Goal: Information Seeking & Learning: Learn about a topic

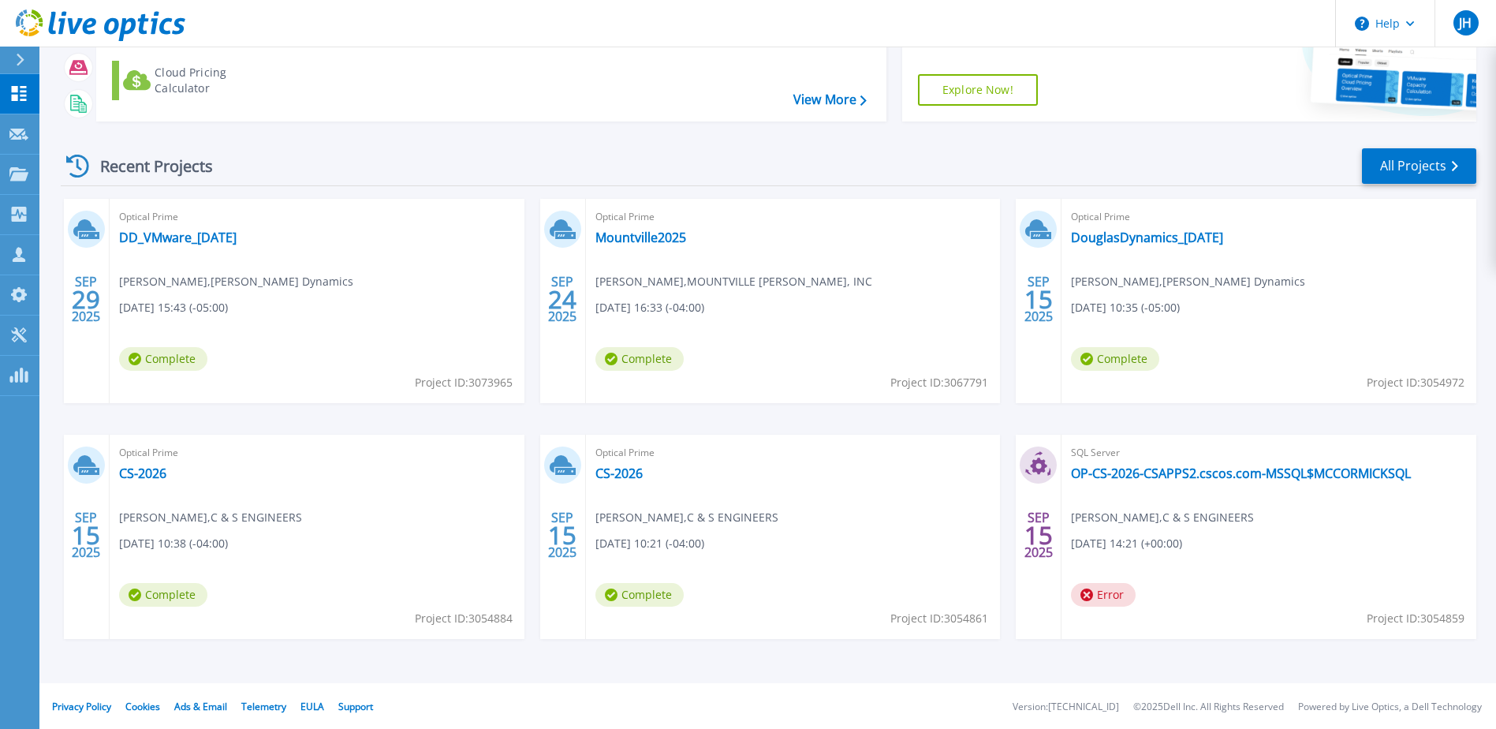
scroll to position [145, 0]
click at [1447, 166] on link "All Projects" at bounding box center [1419, 164] width 114 height 35
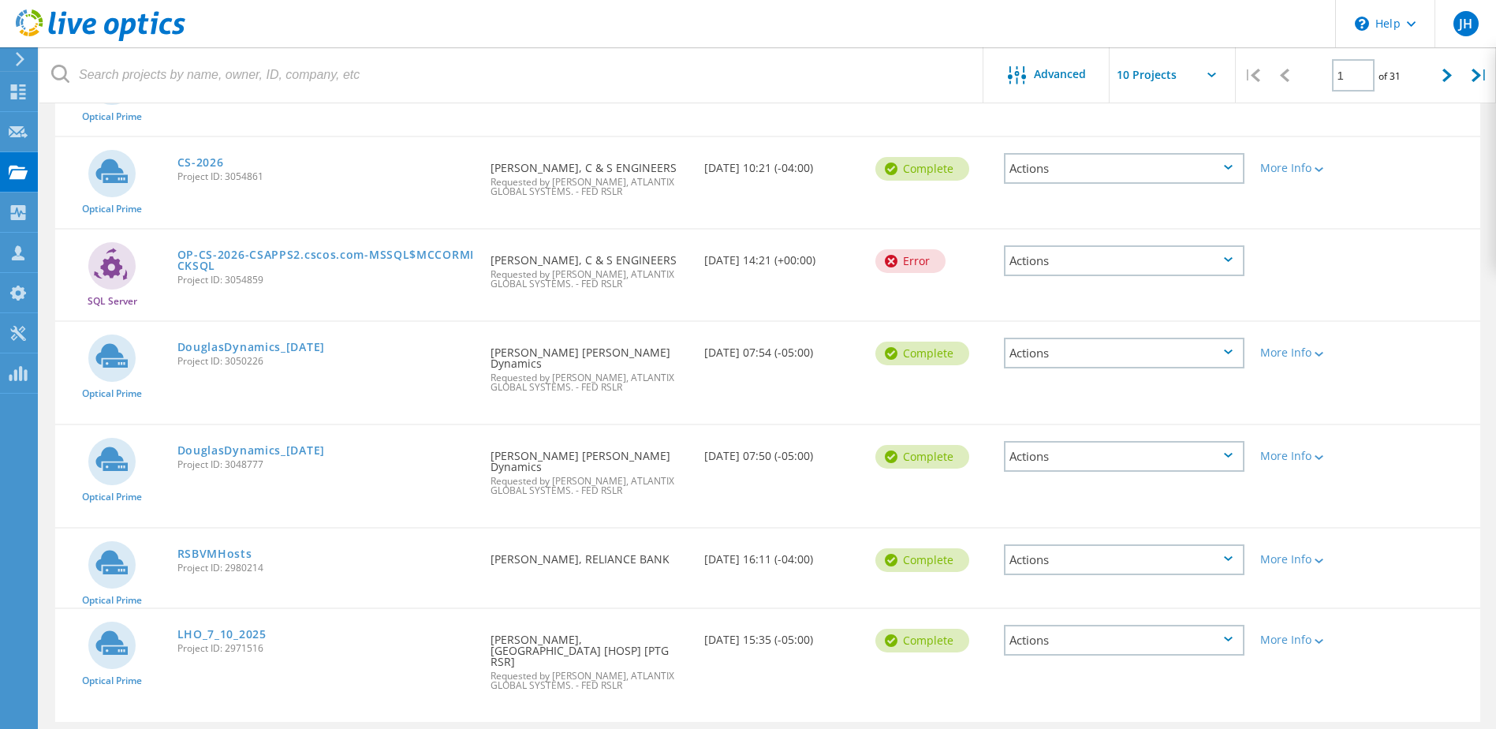
scroll to position [534, 0]
click at [1448, 84] on div at bounding box center [1447, 75] width 32 height 56
type input "2"
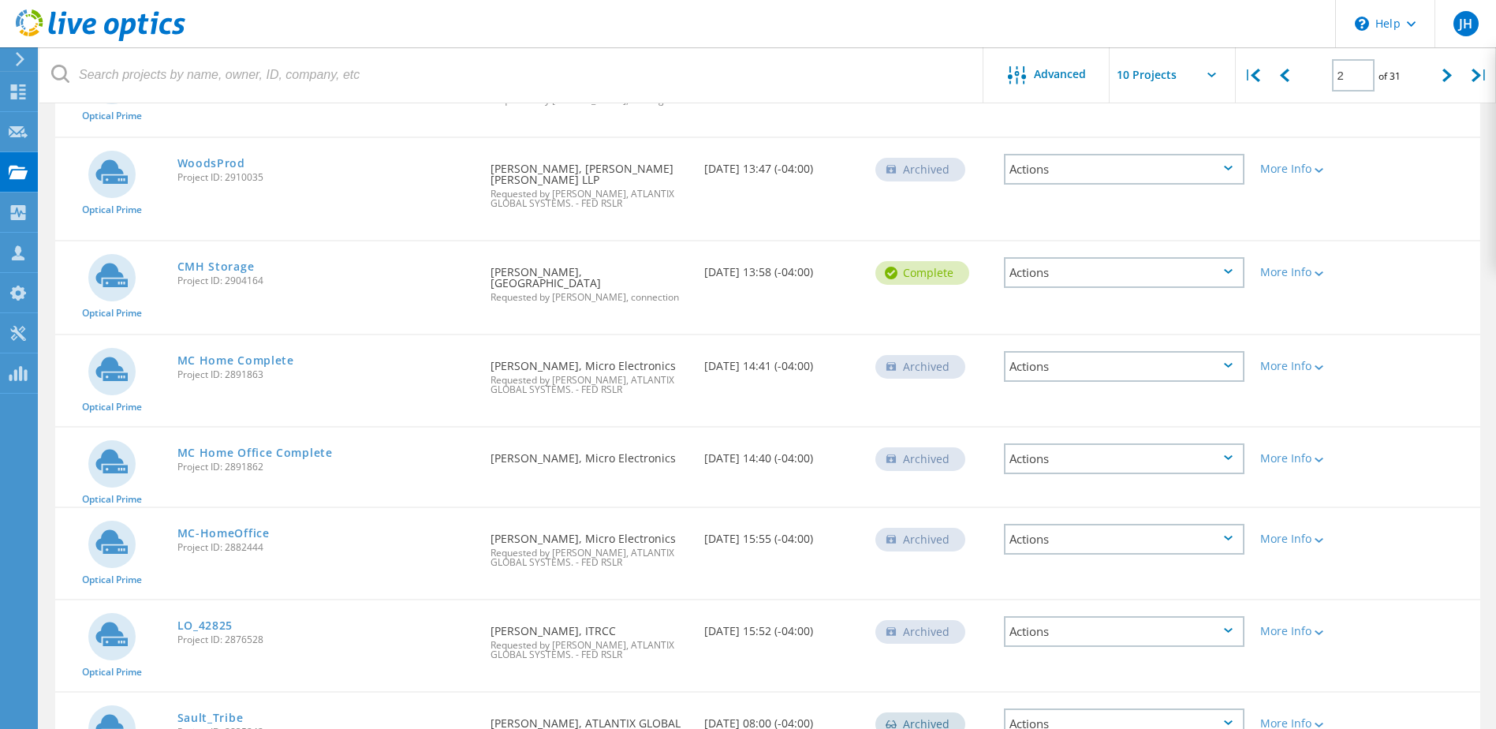
scroll to position [376, 0]
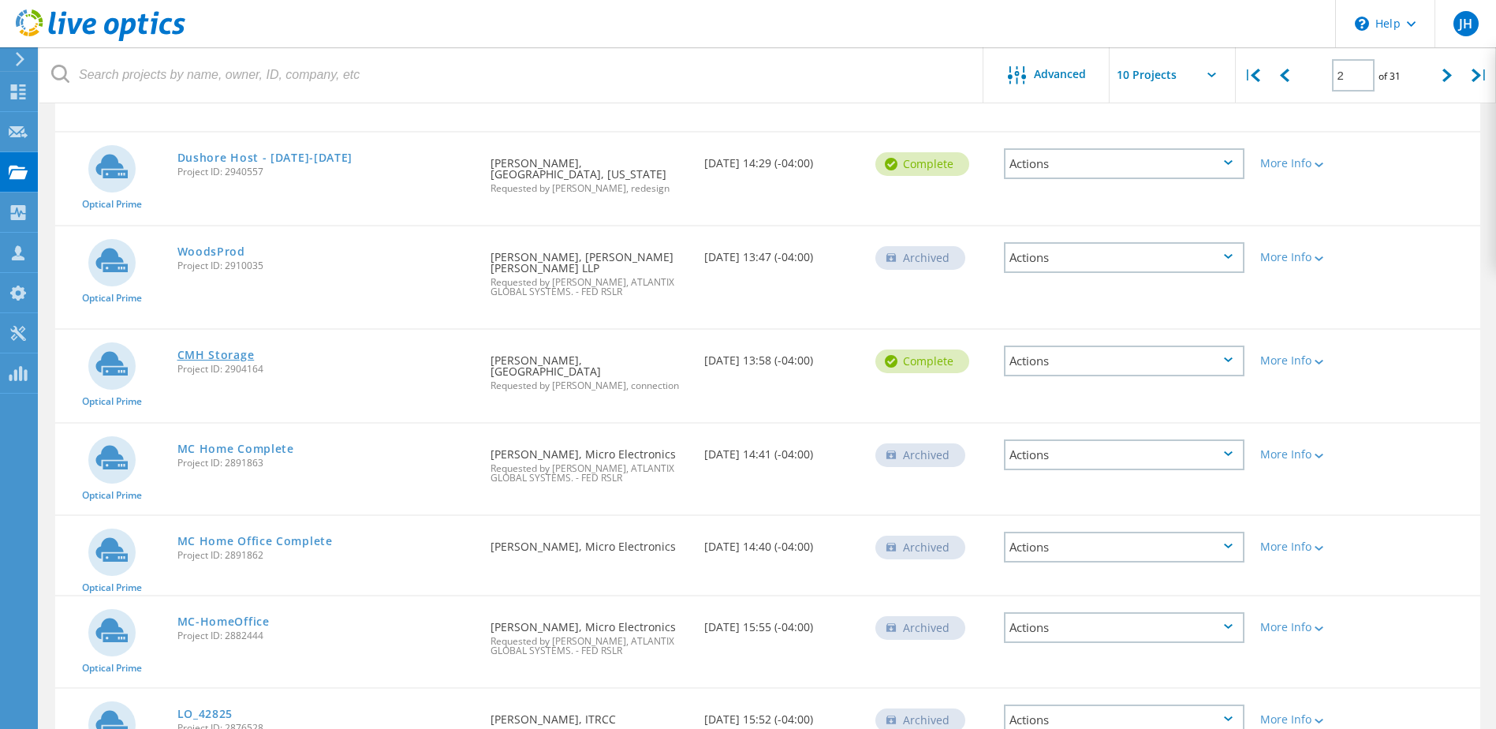
click at [217, 349] on link "CMH Storage" at bounding box center [215, 354] width 77 height 11
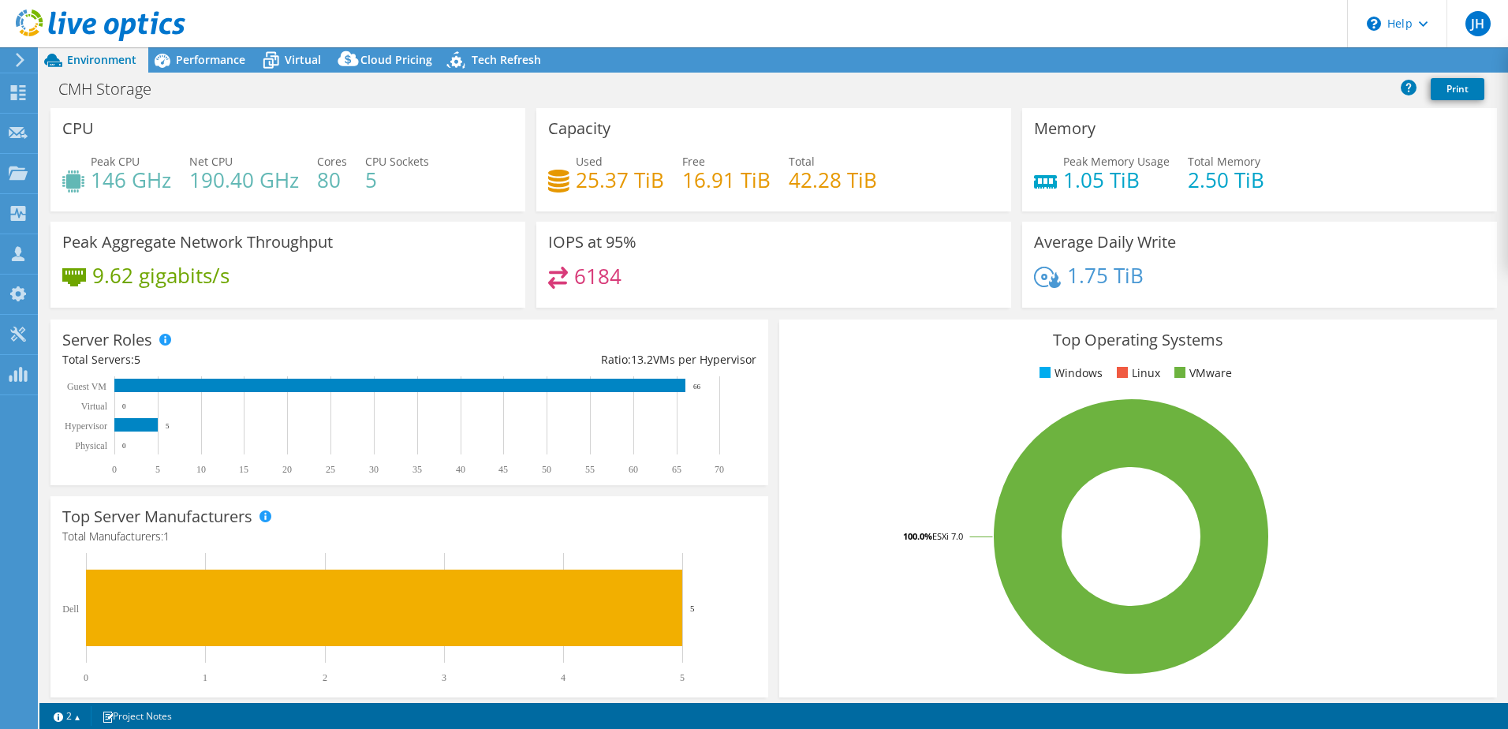
select select "USD"
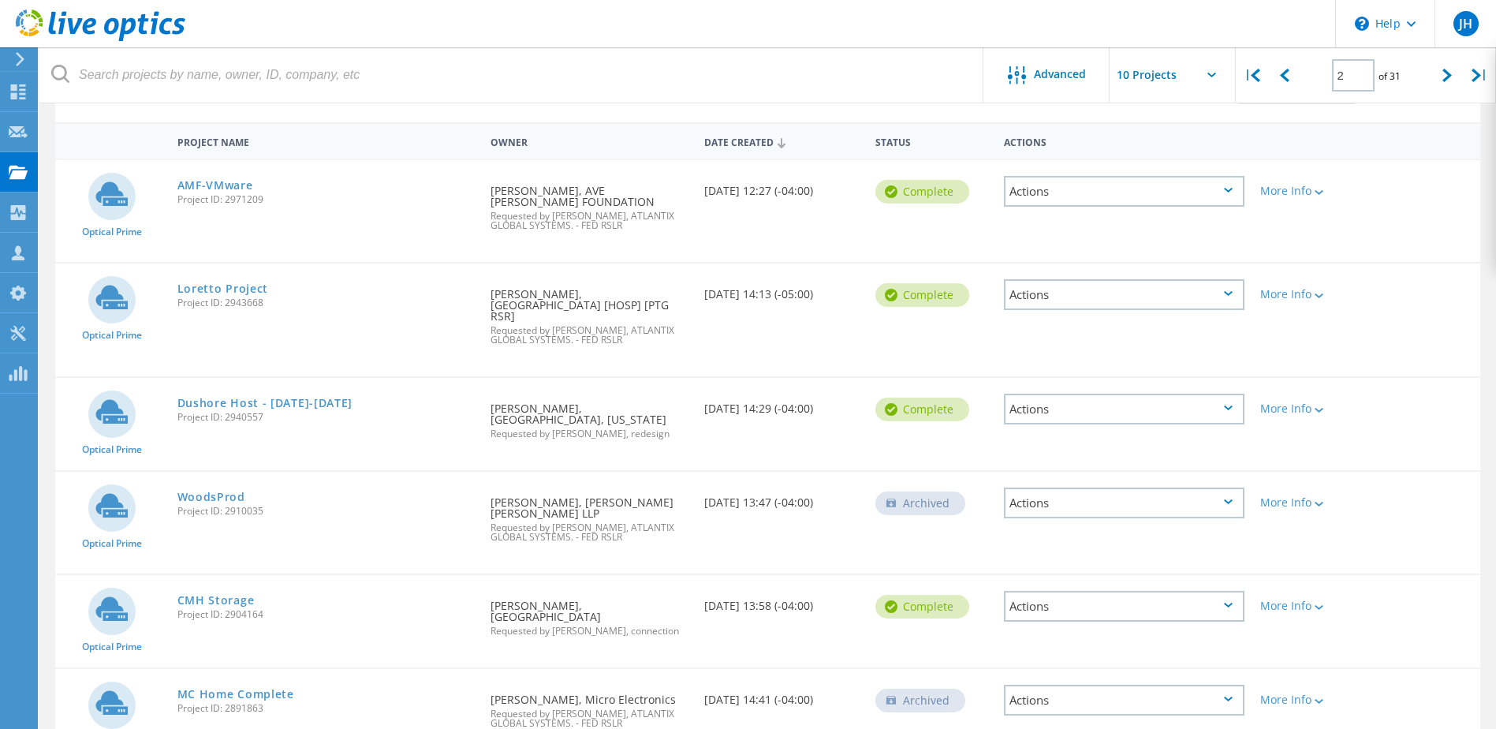
scroll to position [158, 0]
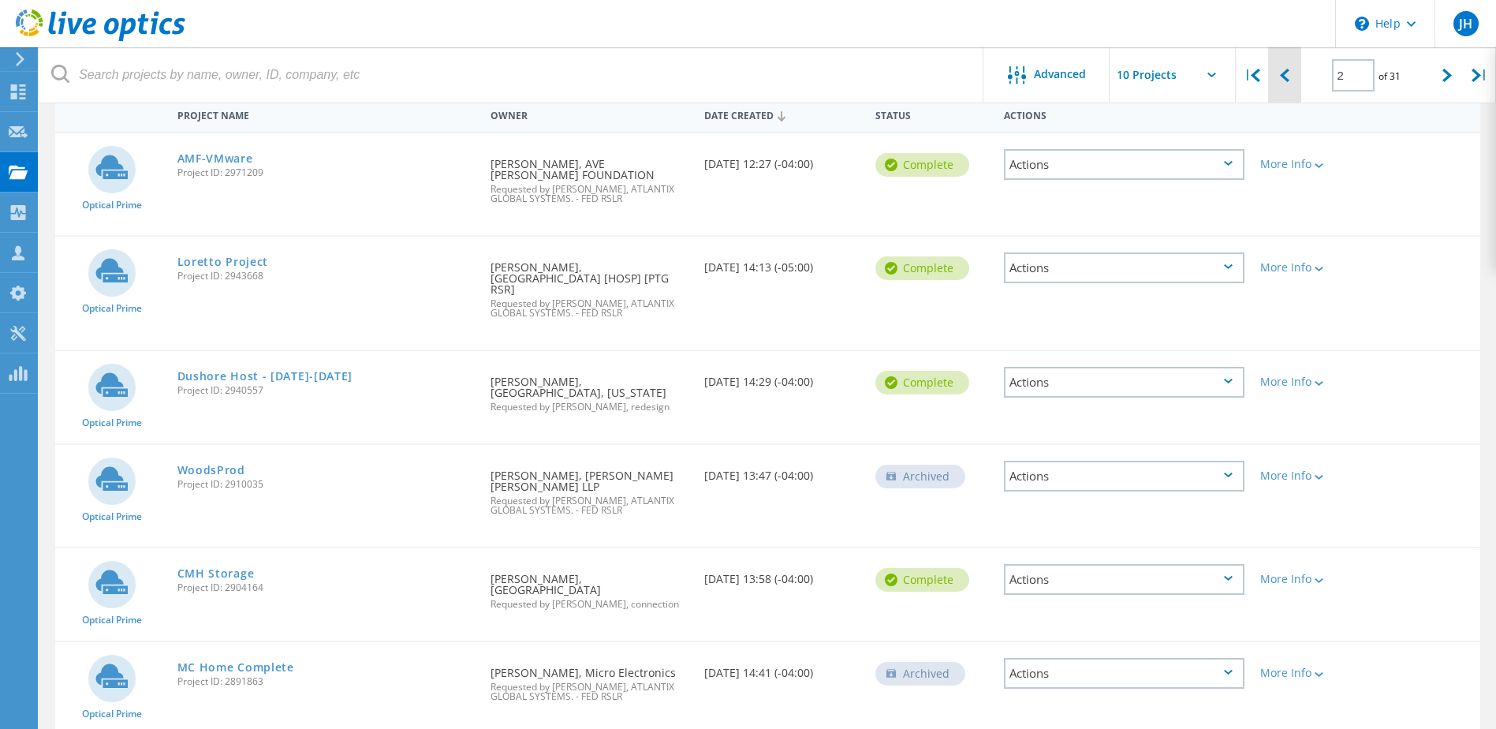
click at [1279, 85] on div at bounding box center [1284, 75] width 32 height 56
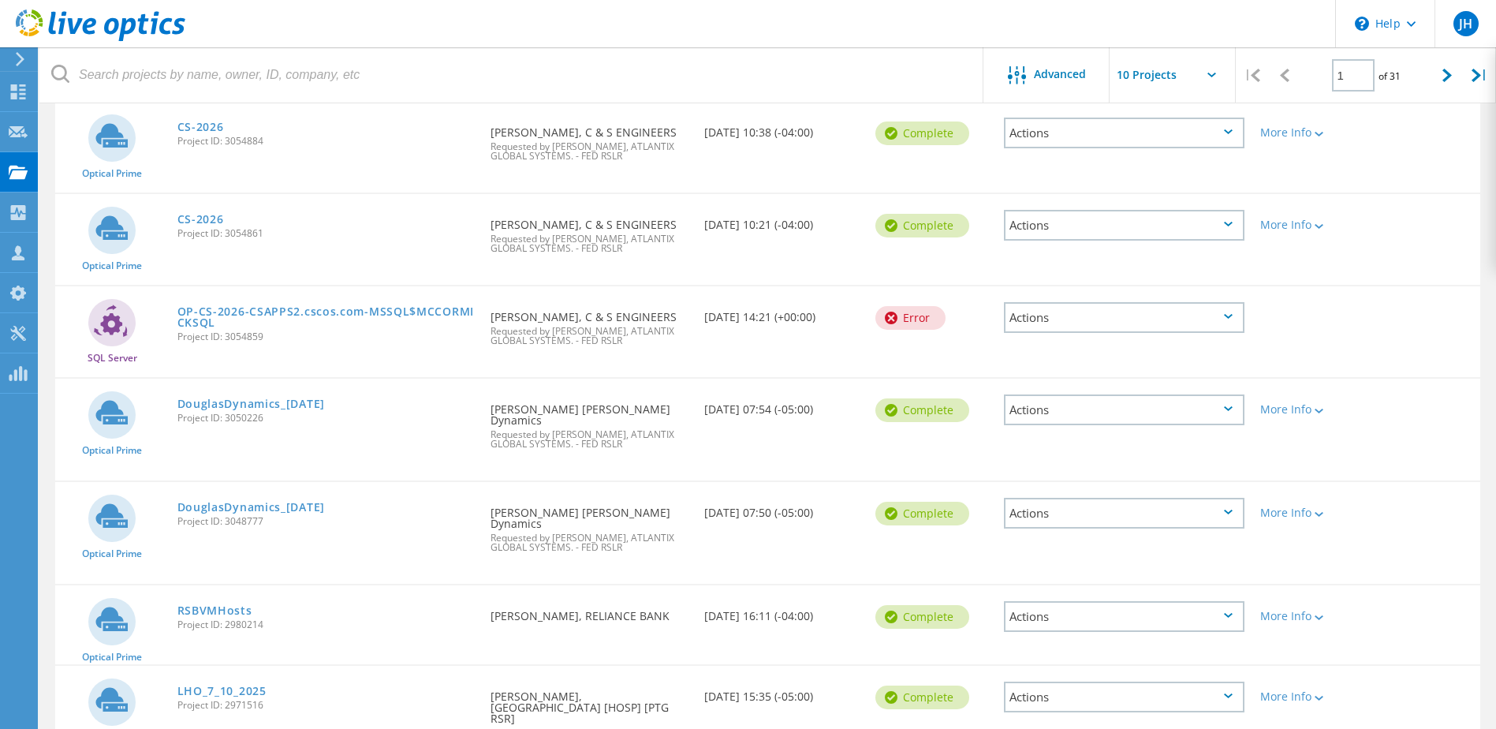
scroll to position [455, 0]
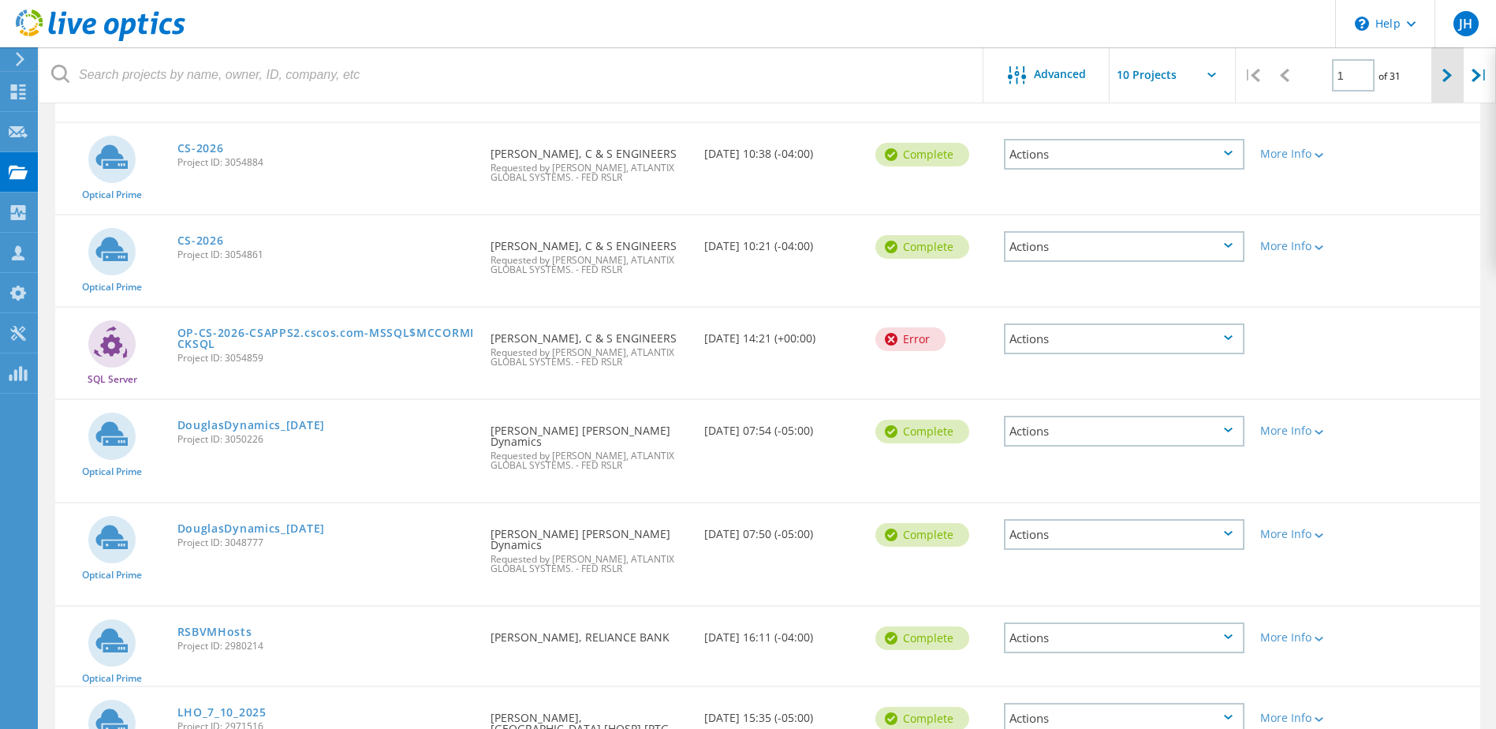
click at [1434, 77] on div at bounding box center [1447, 75] width 32 height 56
type input "2"
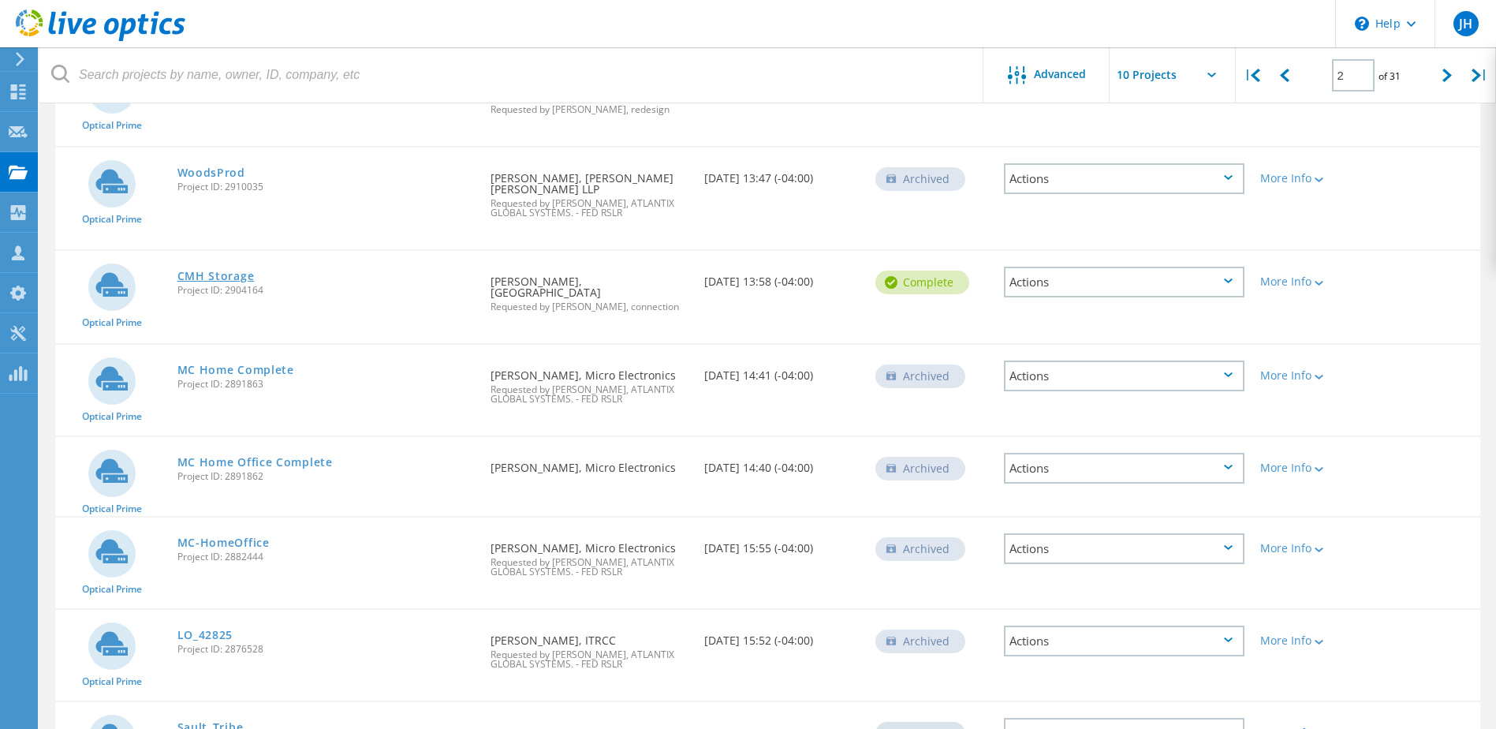
click at [229, 276] on link "CMH Storage" at bounding box center [215, 275] width 77 height 11
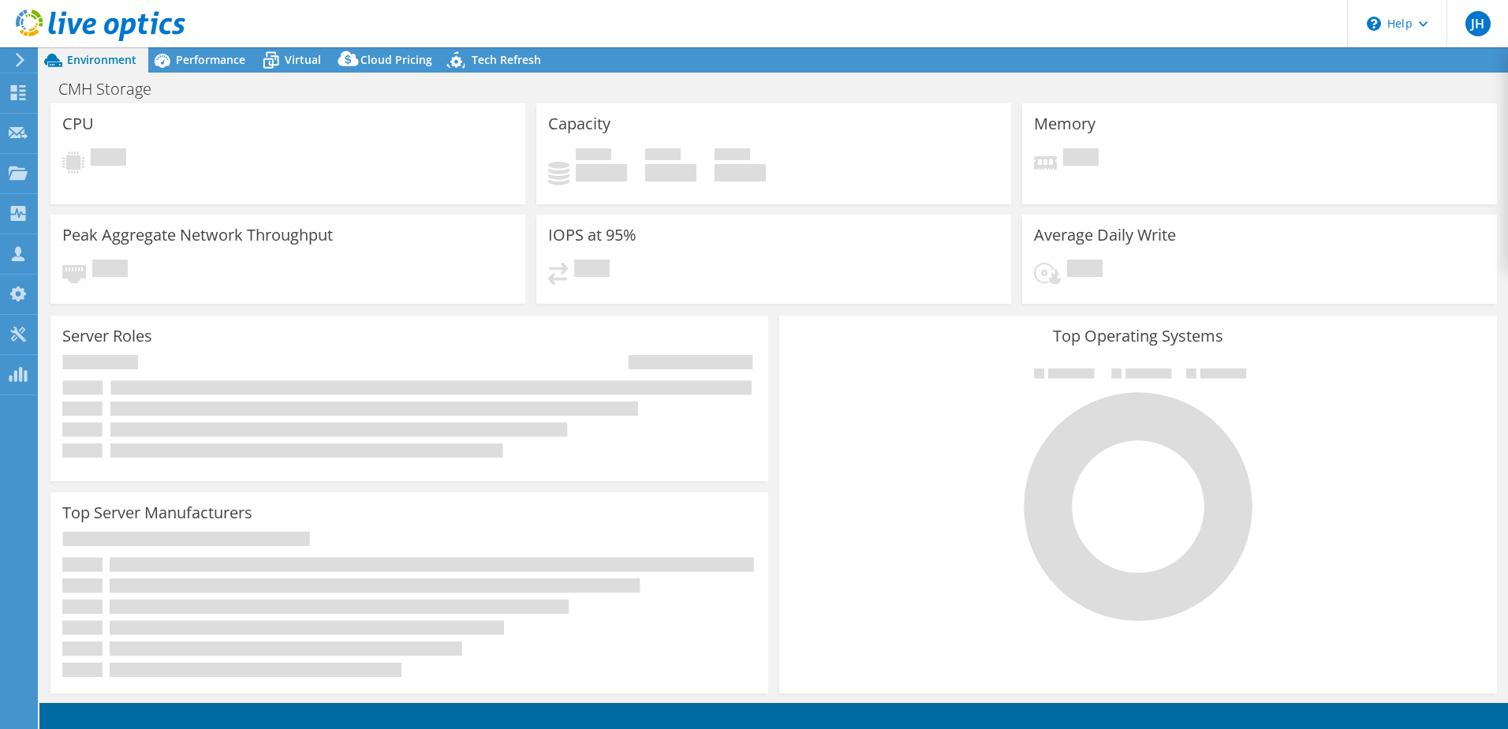
select select "USD"
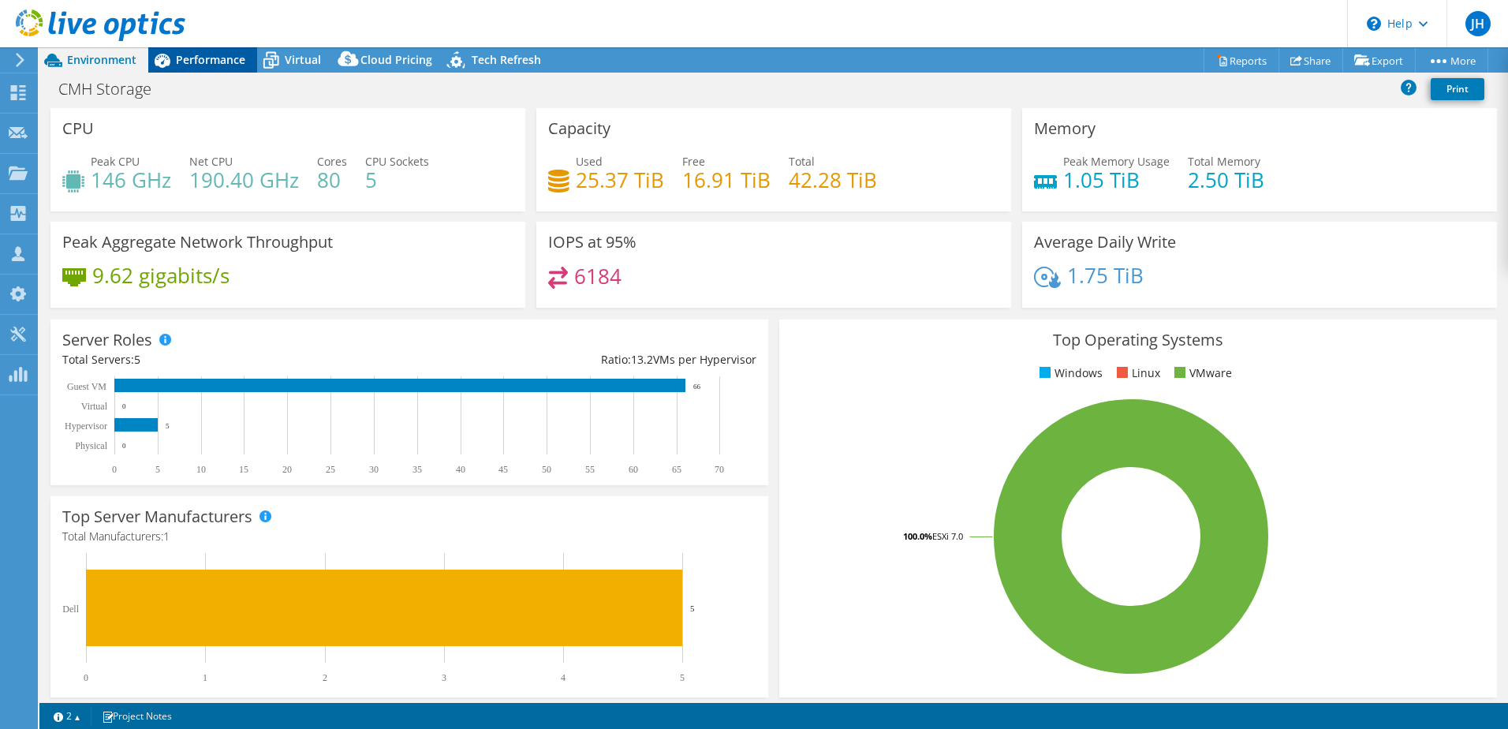
click at [201, 66] on span "Performance" at bounding box center [210, 59] width 69 height 15
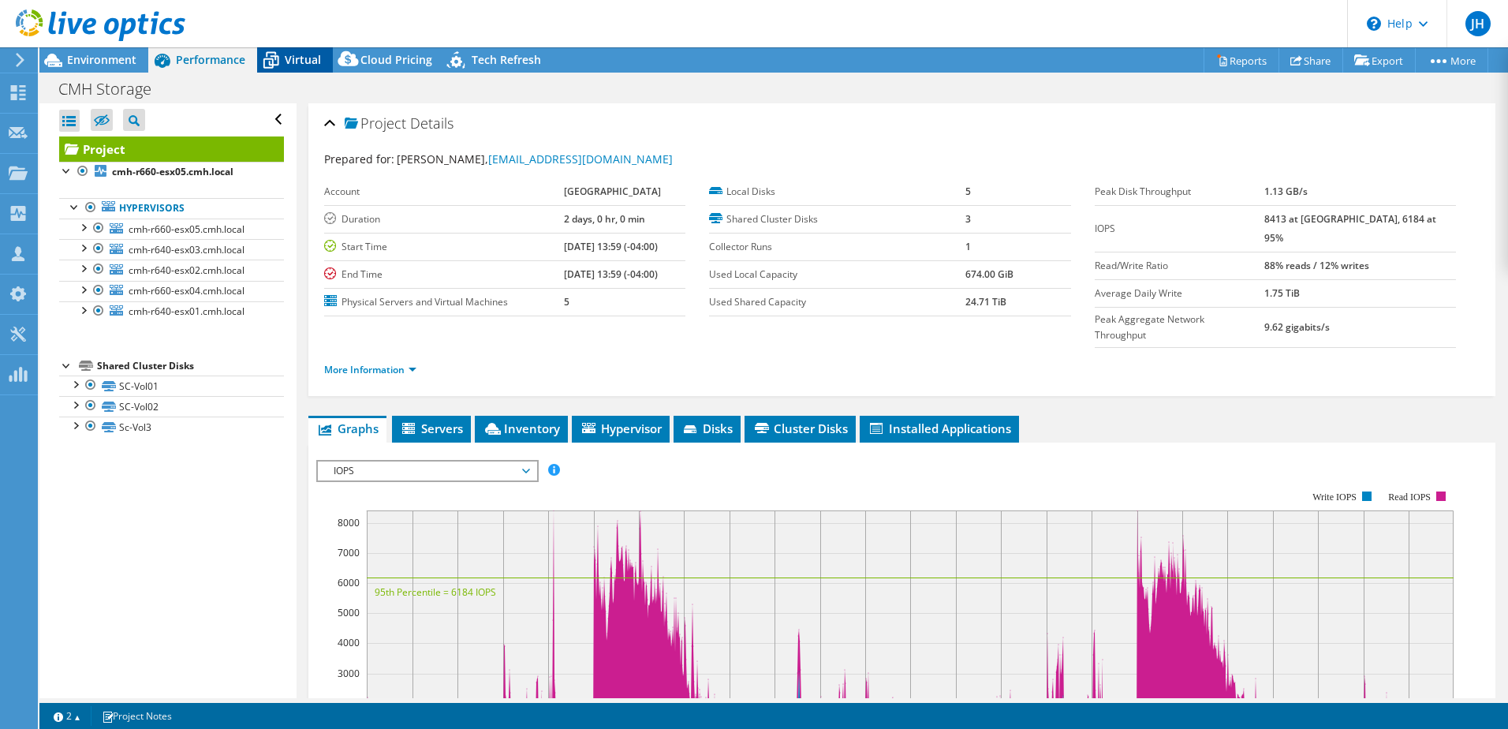
click at [287, 62] on span "Virtual" at bounding box center [303, 59] width 36 height 15
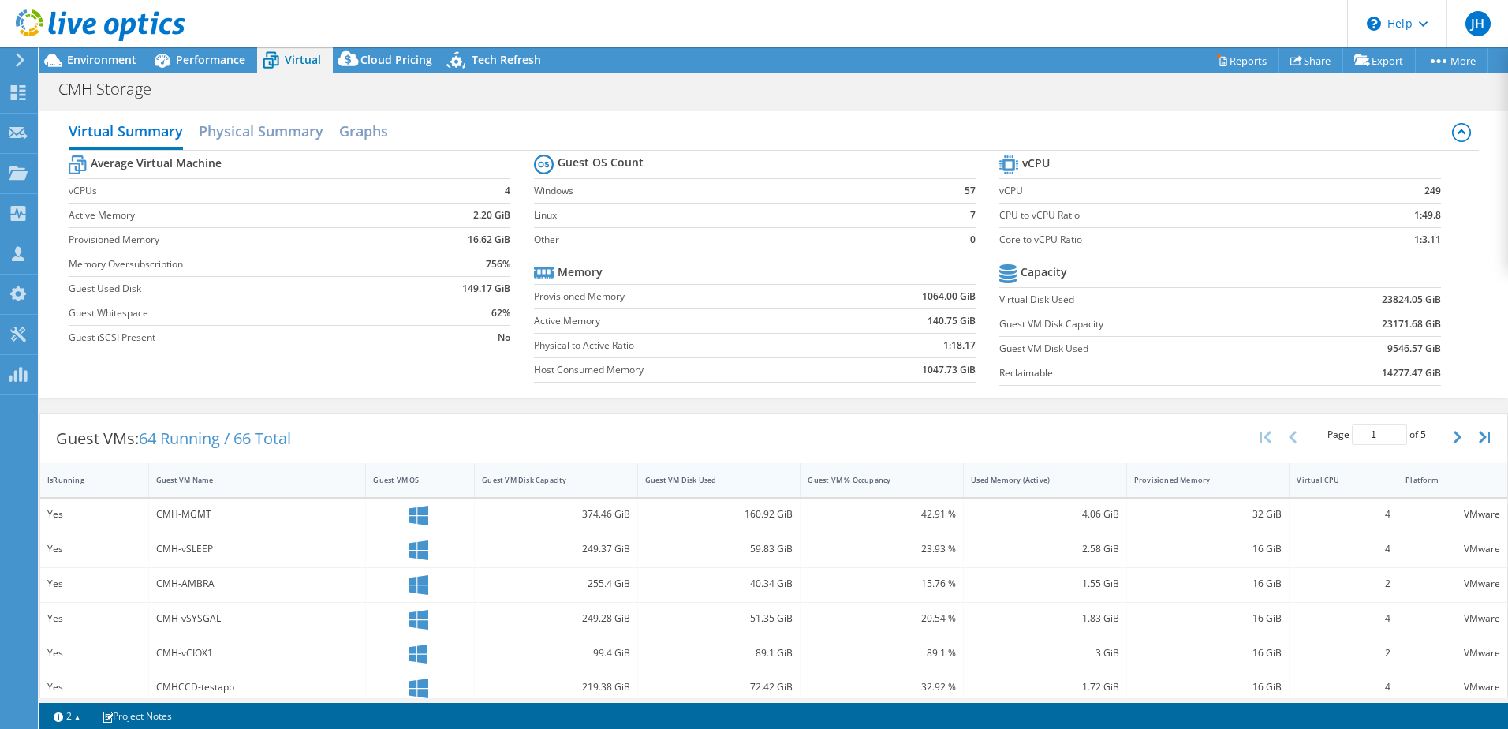
click at [675, 483] on div "Guest VM Disk Used" at bounding box center [709, 480] width 129 height 10
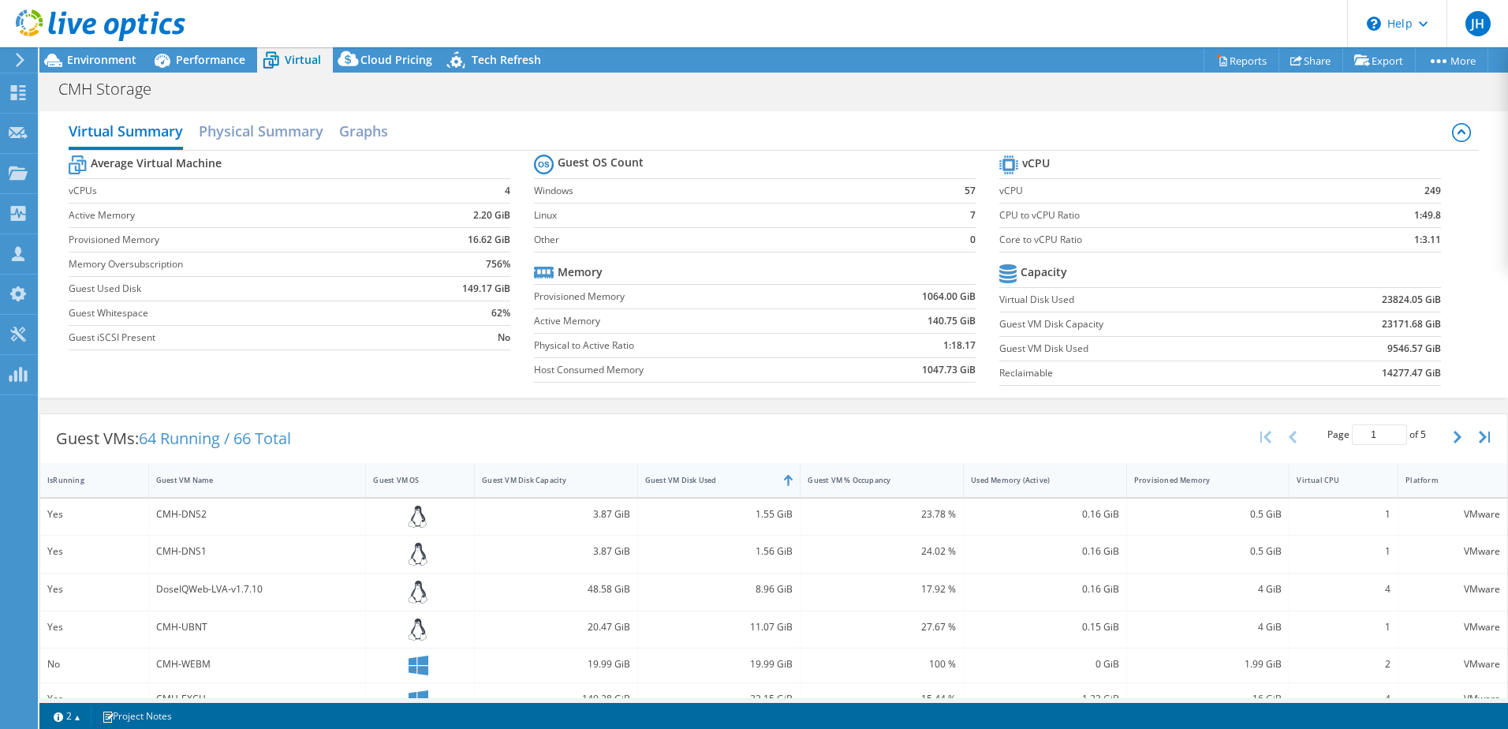
click at [699, 473] on div "Guest VM Disk Used" at bounding box center [710, 480] width 144 height 24
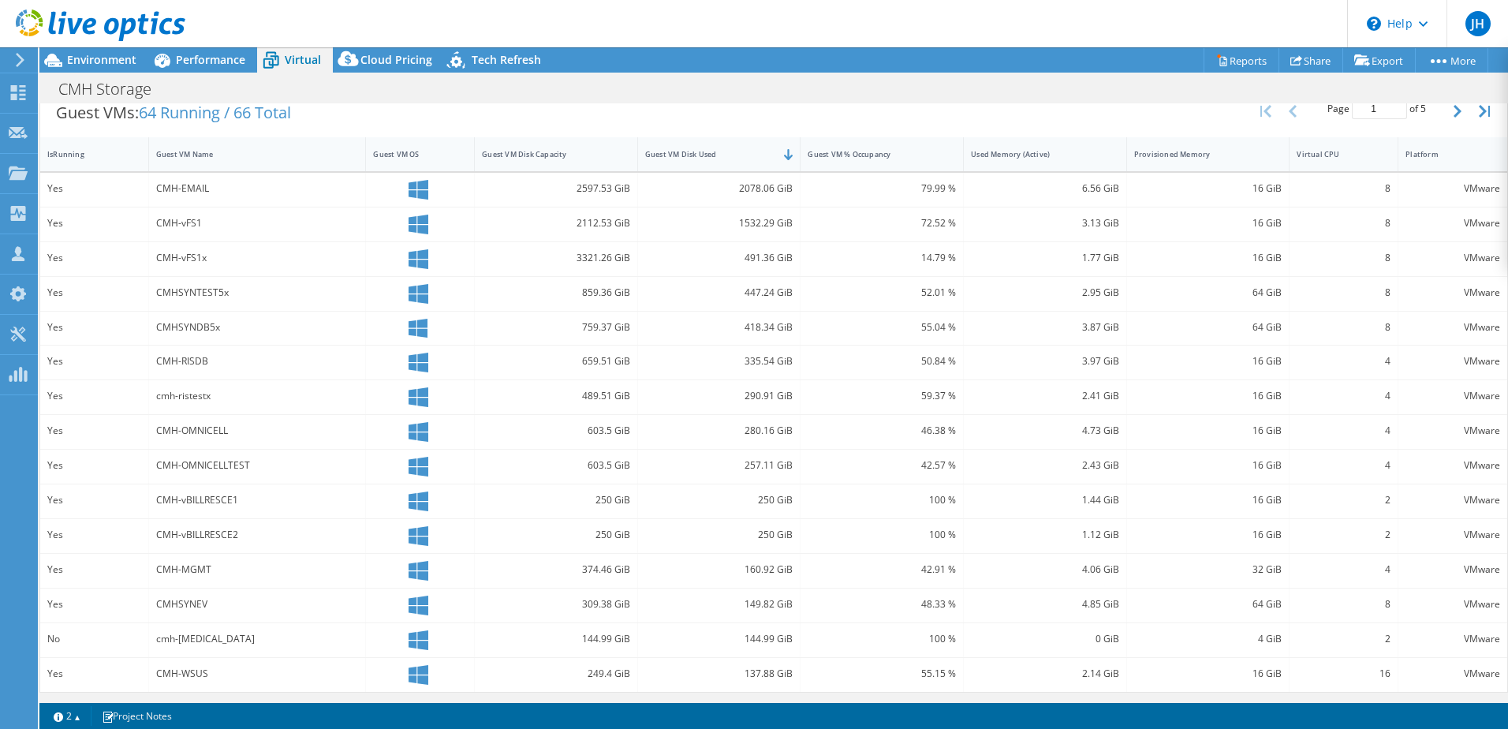
scroll to position [328, 0]
click at [1453, 111] on icon "button" at bounding box center [1457, 109] width 8 height 13
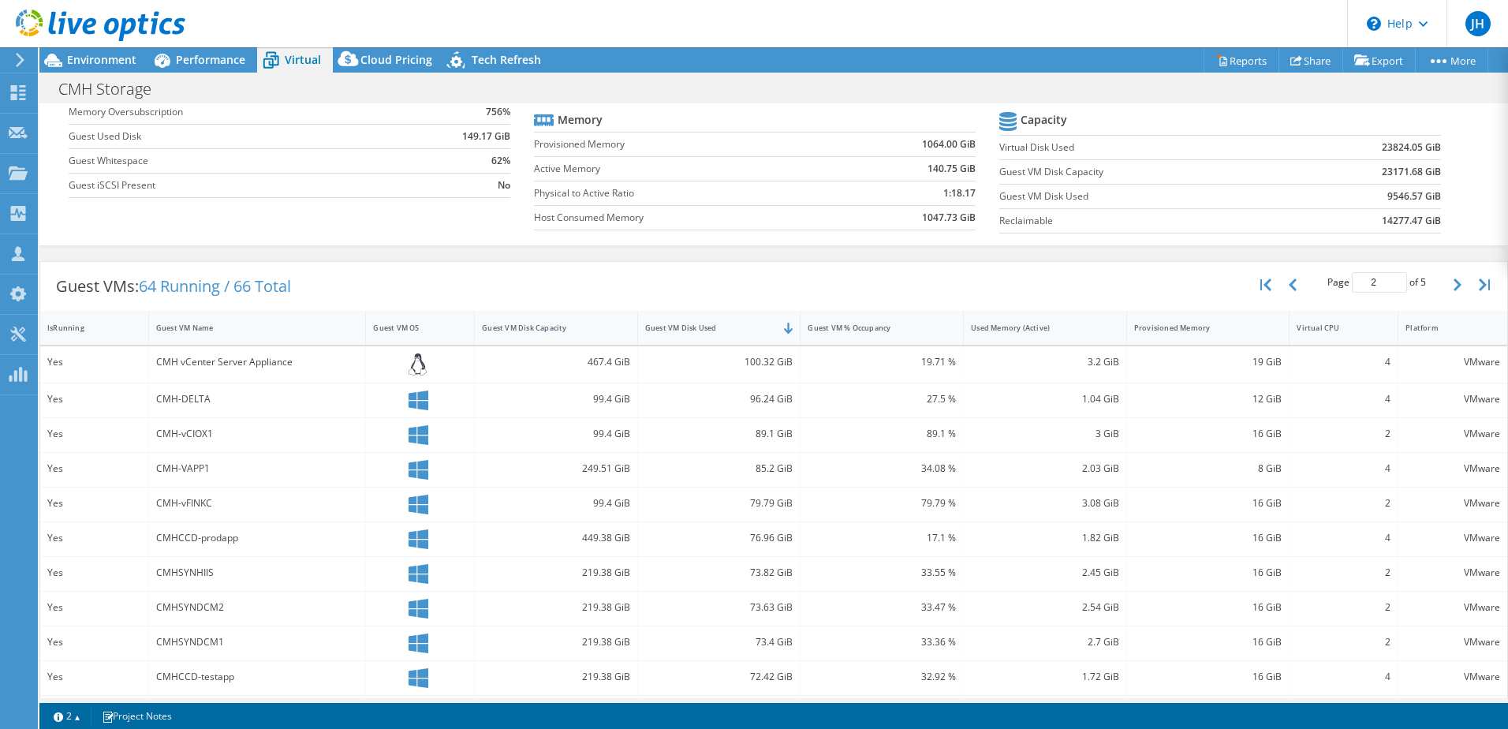
scroll to position [0, 0]
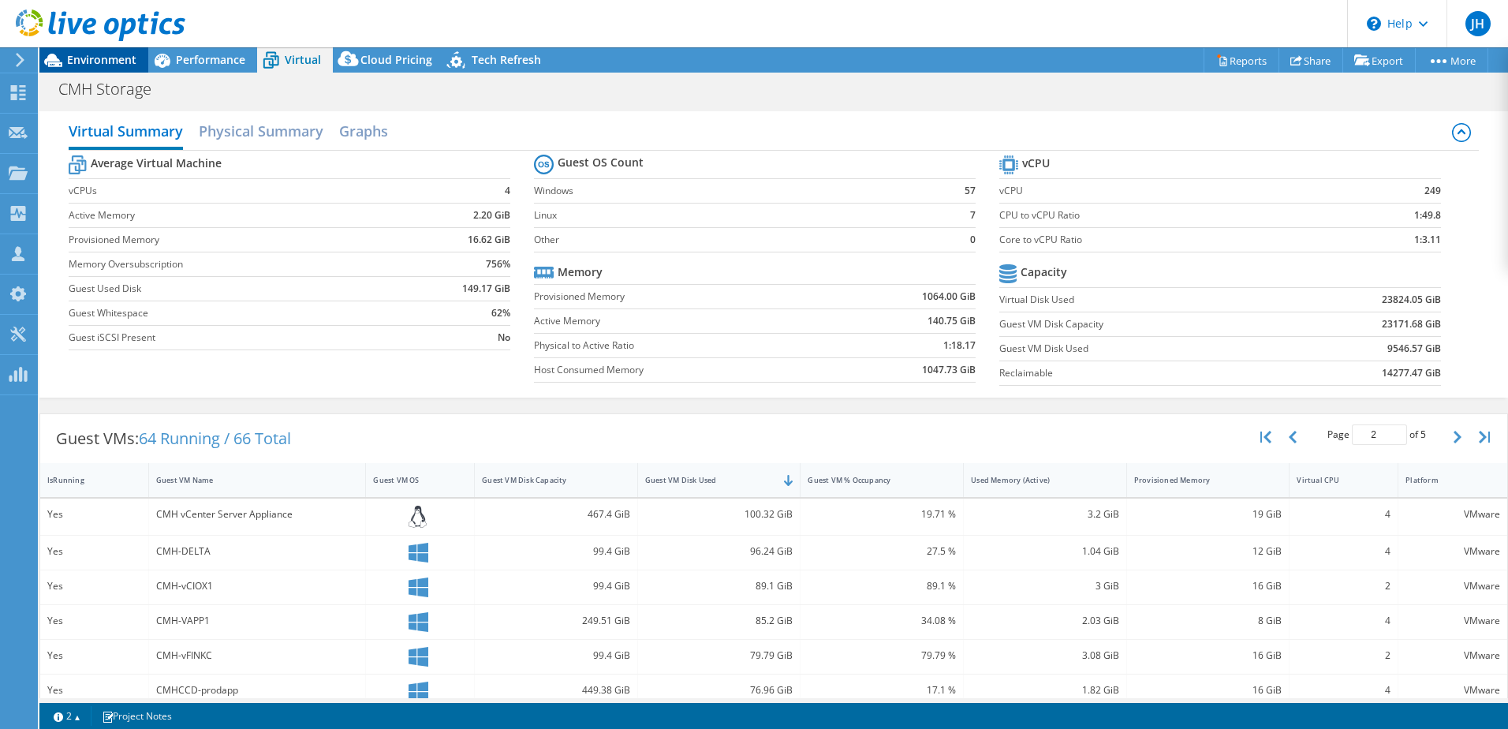
click at [123, 54] on span "Environment" at bounding box center [101, 59] width 69 height 15
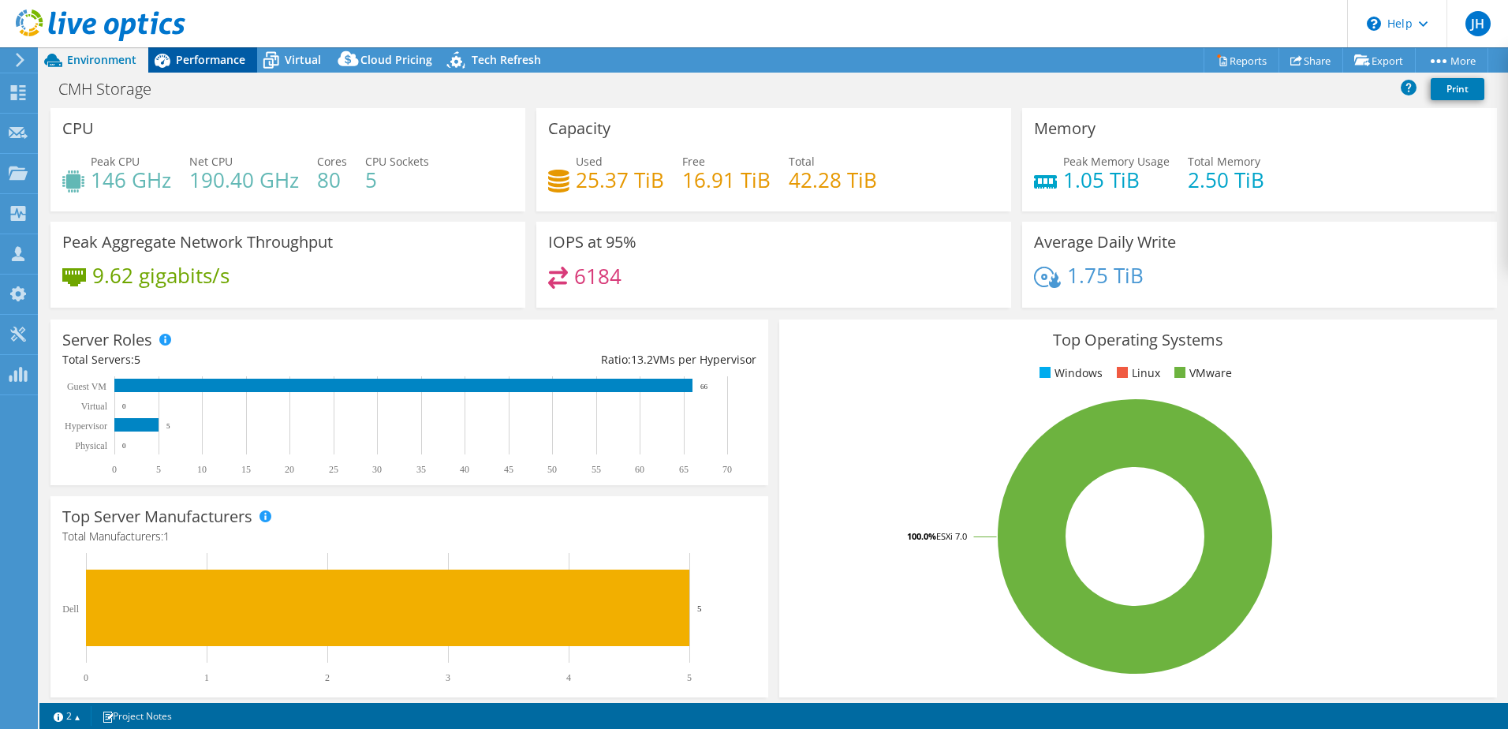
click at [210, 58] on span "Performance" at bounding box center [210, 59] width 69 height 15
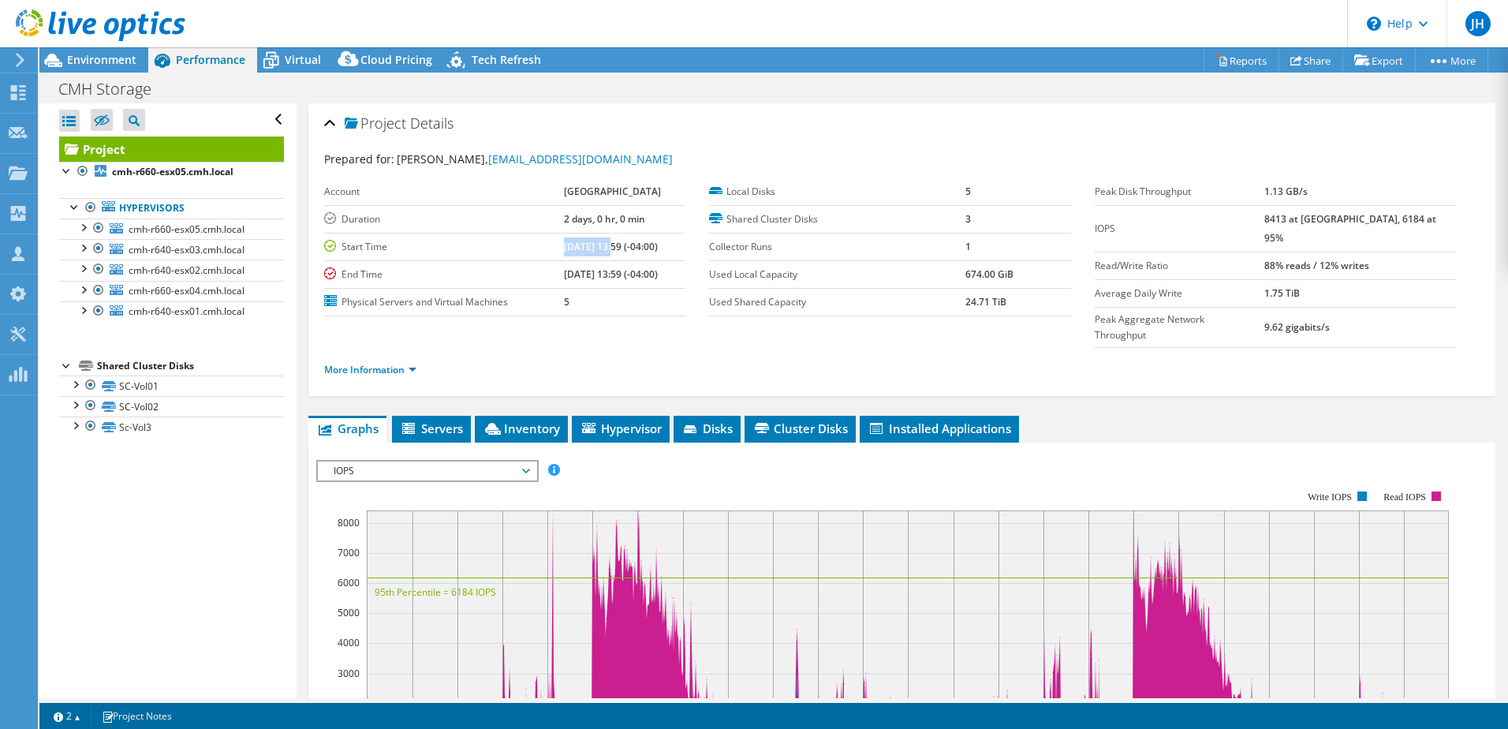
drag, startPoint x: 531, startPoint y: 242, endPoint x: 580, endPoint y: 237, distance: 48.3
click at [580, 237] on td "[DATE] 13:59 (-04:00)" at bounding box center [624, 247] width 121 height 28
drag, startPoint x: 580, startPoint y: 237, endPoint x: 577, endPoint y: 274, distance: 36.3
click at [577, 274] on b "[DATE] 13:59 (-04:00)" at bounding box center [611, 273] width 94 height 13
click at [121, 59] on span "Environment" at bounding box center [101, 59] width 69 height 15
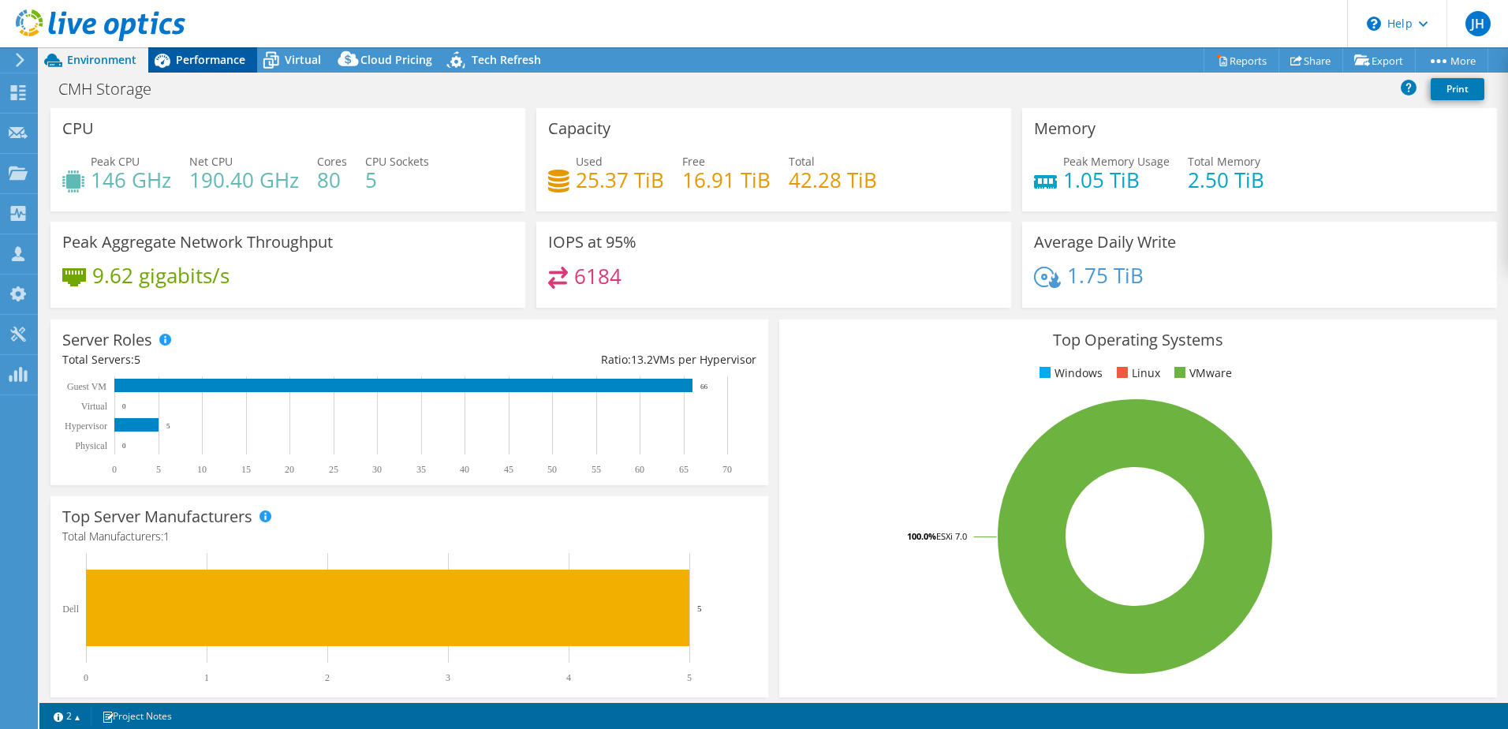
click at [222, 65] on span "Performance" at bounding box center [210, 59] width 69 height 15
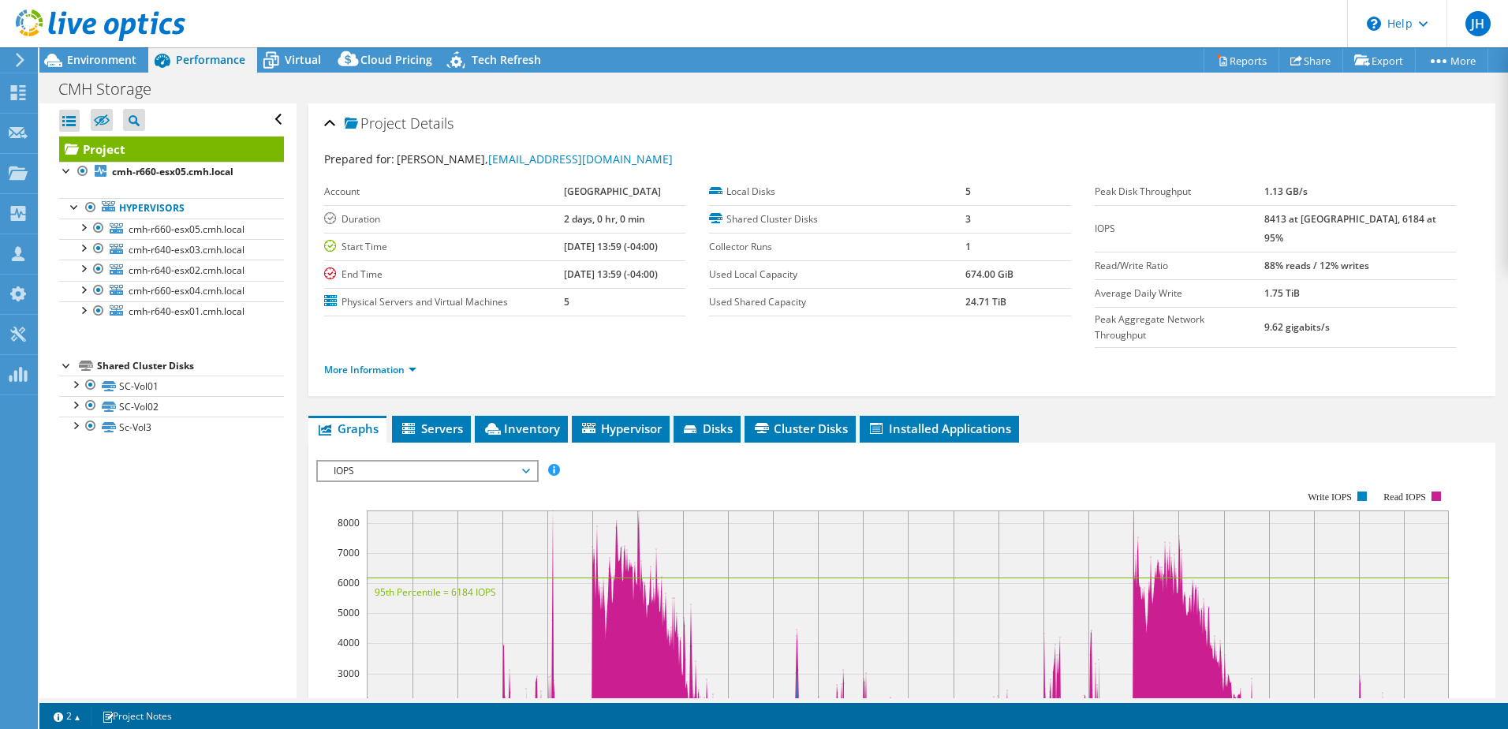
click at [405, 461] on span "IOPS" at bounding box center [427, 470] width 203 height 19
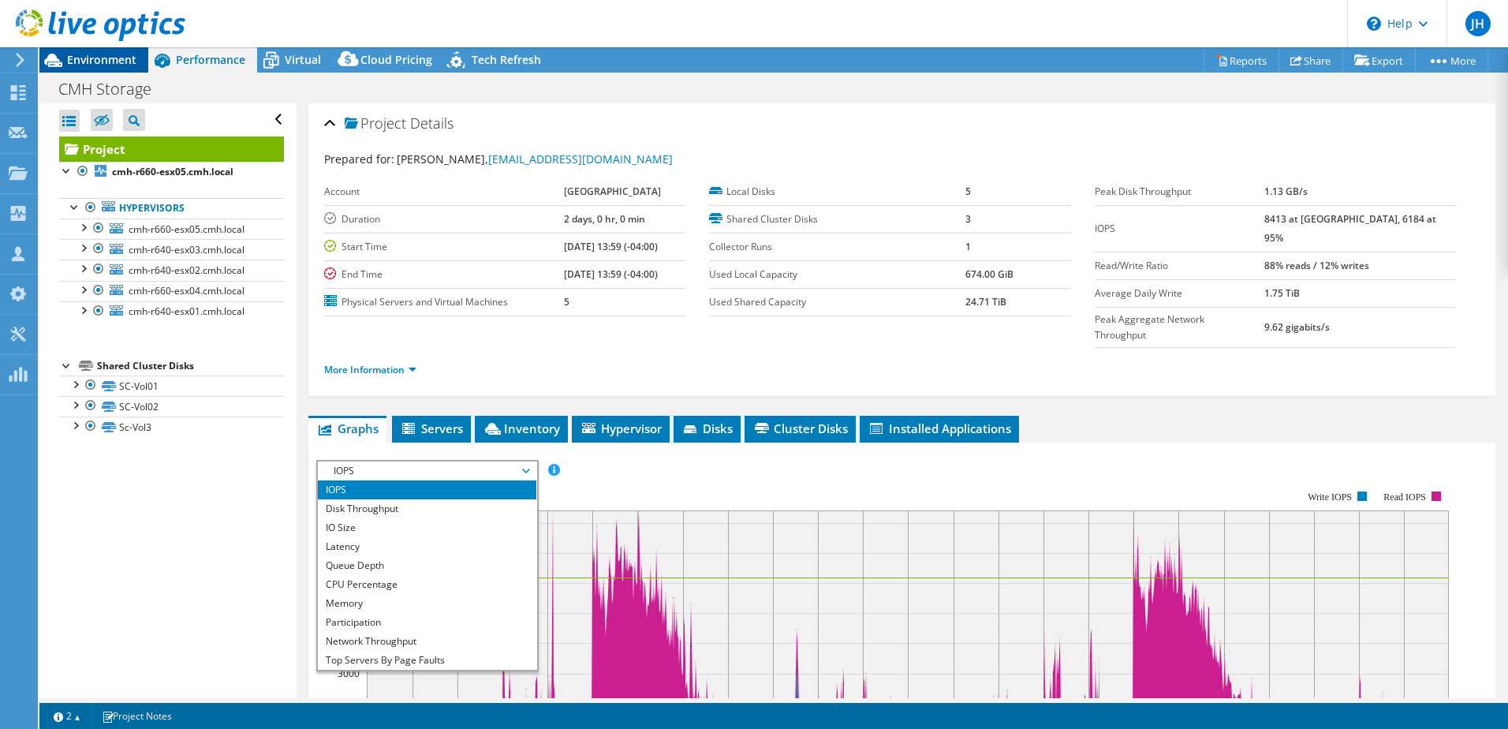
click at [76, 60] on span "Environment" at bounding box center [101, 59] width 69 height 15
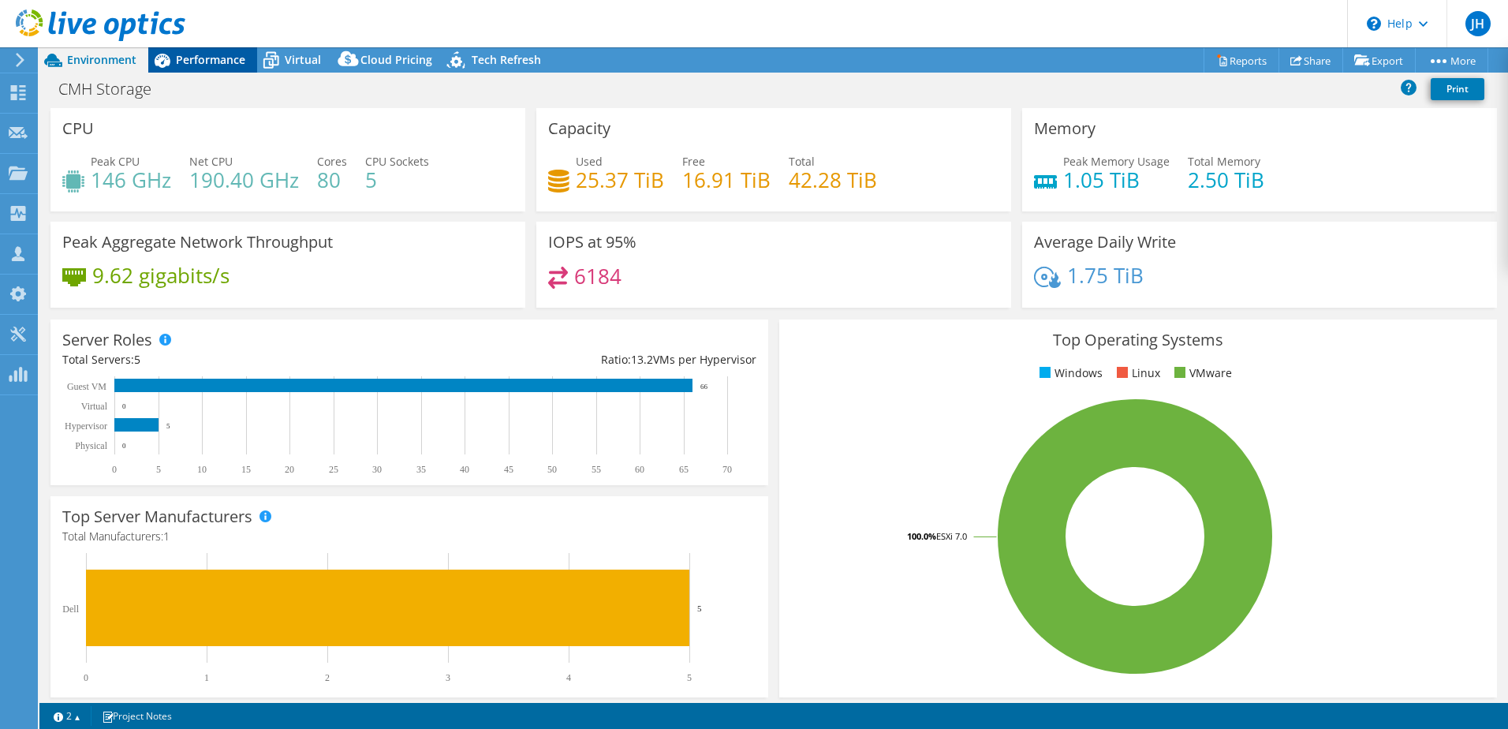
click at [222, 58] on span "Performance" at bounding box center [210, 59] width 69 height 15
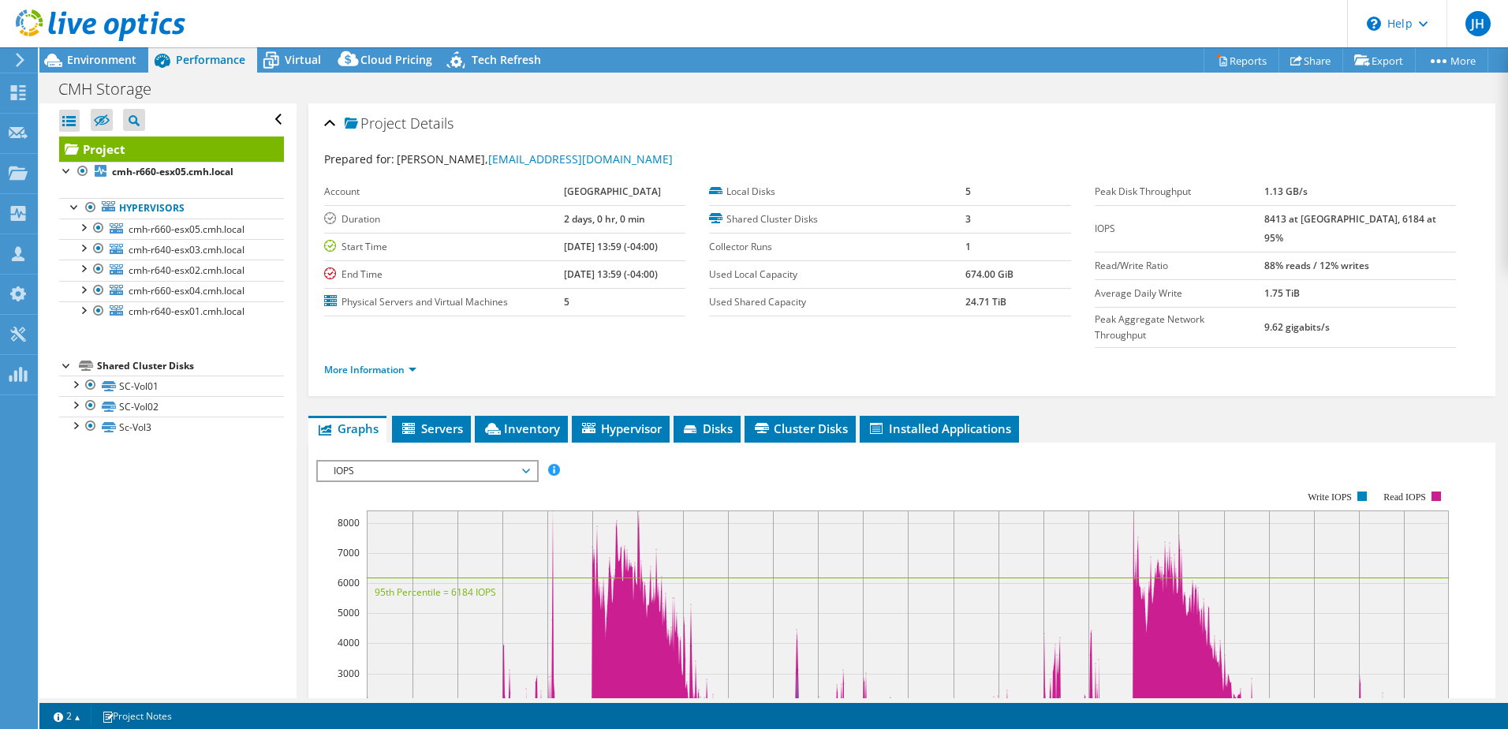
click at [468, 461] on span "IOPS" at bounding box center [427, 470] width 203 height 19
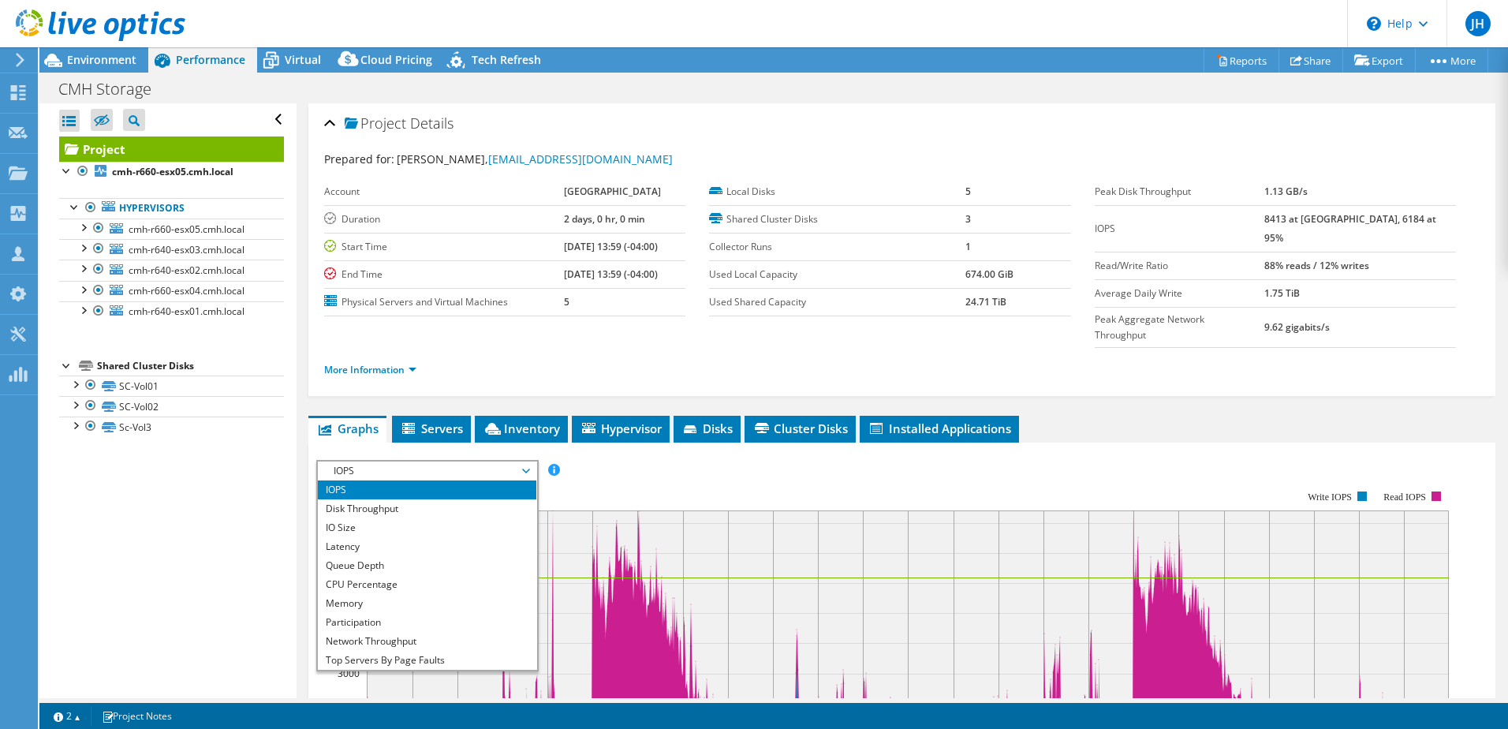
click at [642, 469] on rect at bounding box center [882, 626] width 1132 height 315
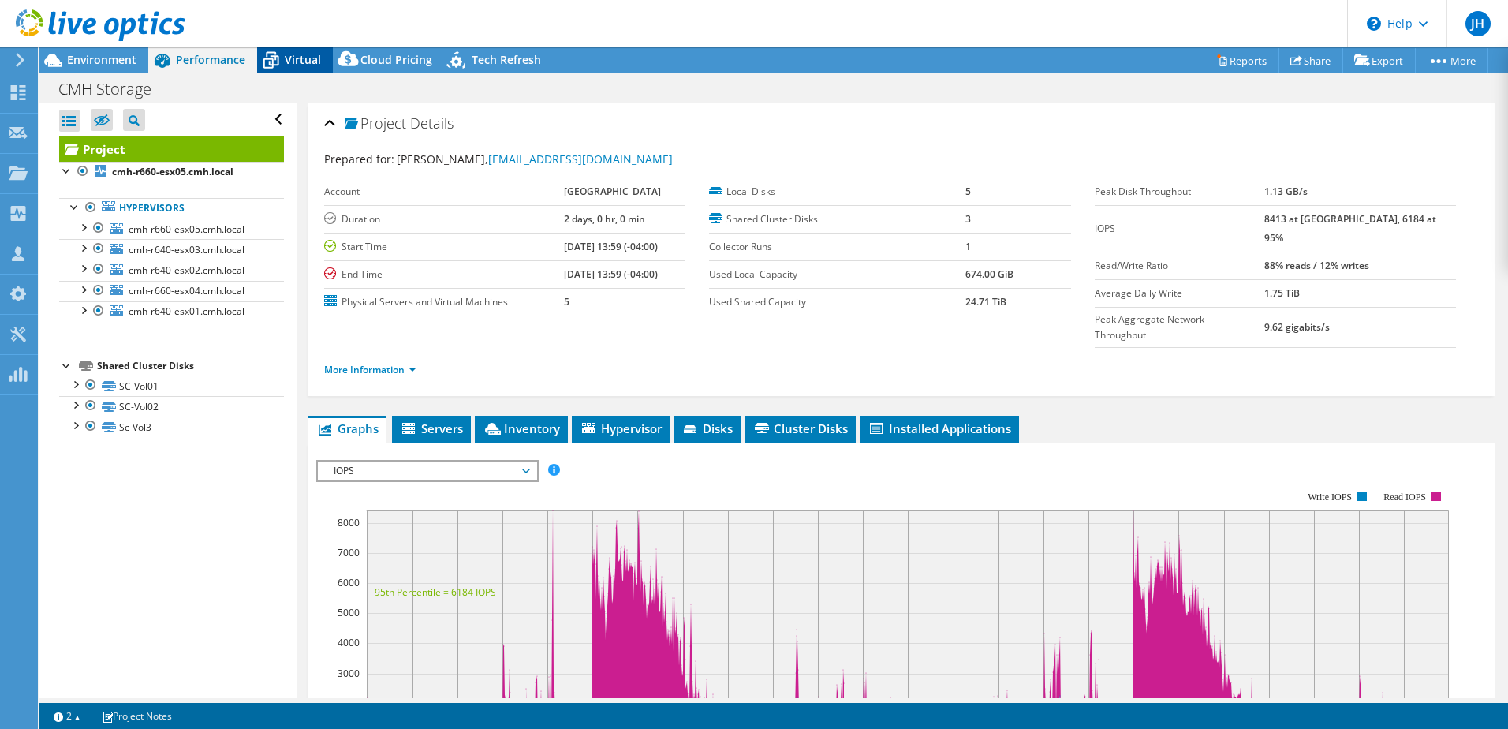
click at [295, 61] on span "Virtual" at bounding box center [303, 59] width 36 height 15
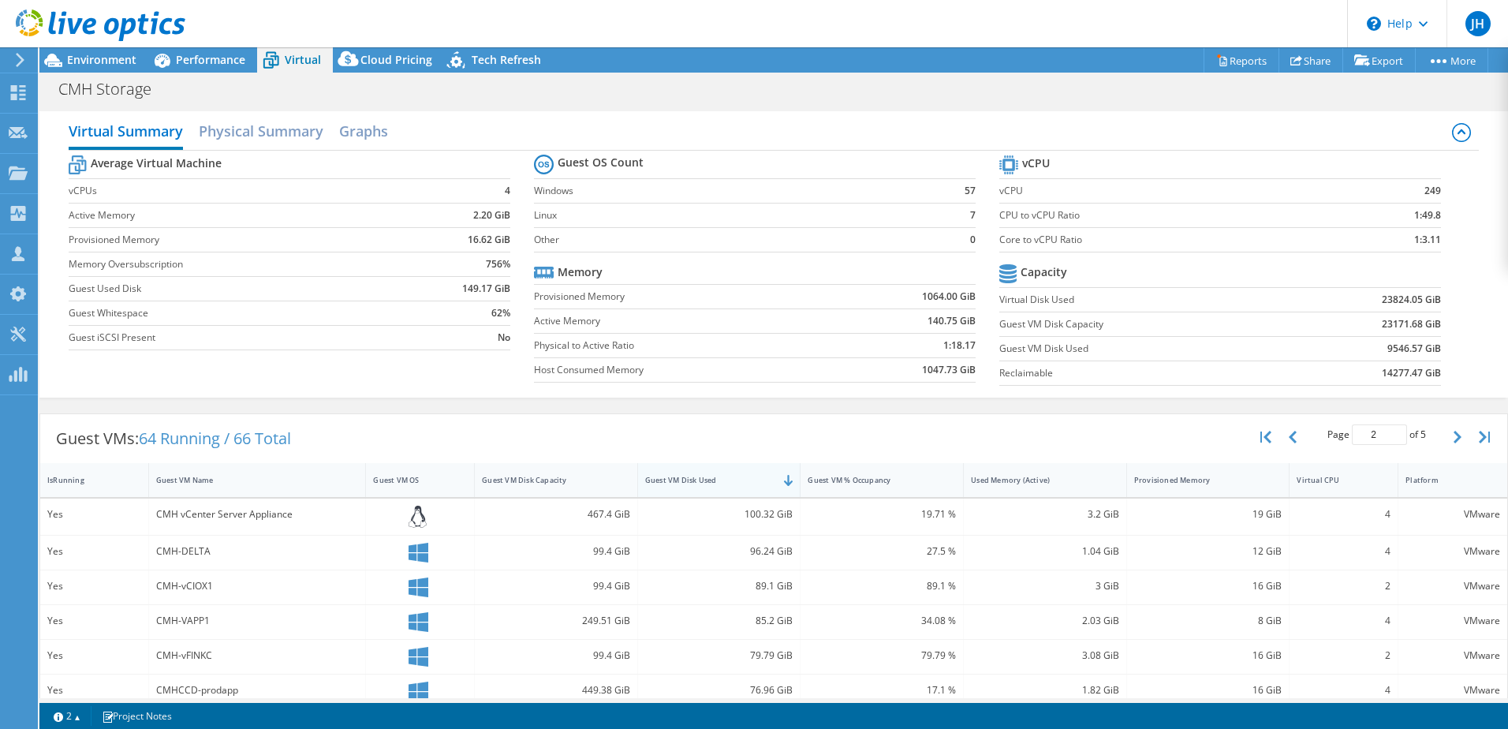
click at [683, 480] on div "Guest VM Disk Used" at bounding box center [709, 480] width 129 height 10
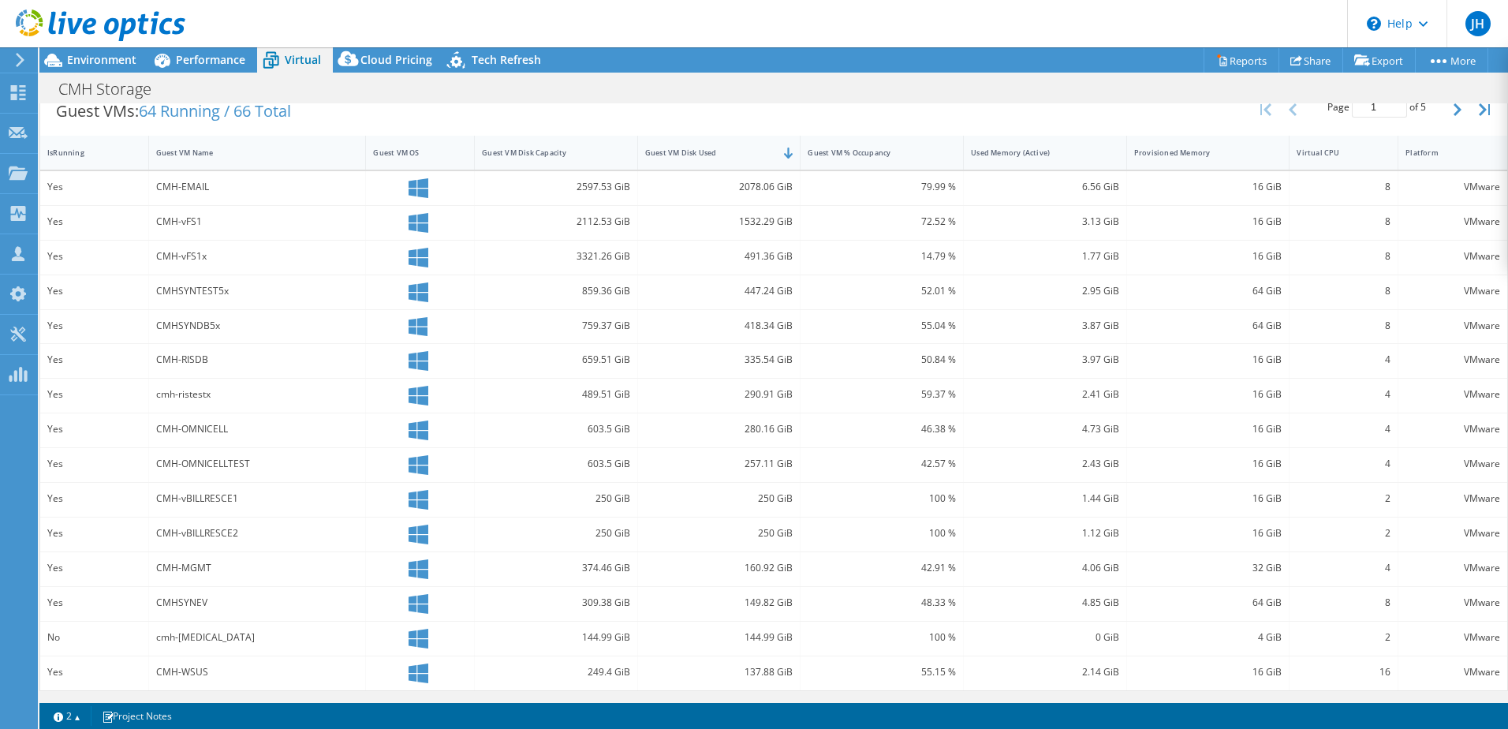
scroll to position [328, 0]
drag, startPoint x: 158, startPoint y: 187, endPoint x: 208, endPoint y: 187, distance: 49.7
click at [208, 187] on div "CMH-EMAIL" at bounding box center [257, 185] width 203 height 17
drag, startPoint x: 208, startPoint y: 187, endPoint x: 188, endPoint y: 222, distance: 40.3
click at [206, 222] on div "CMH-vFS1" at bounding box center [257, 220] width 203 height 17
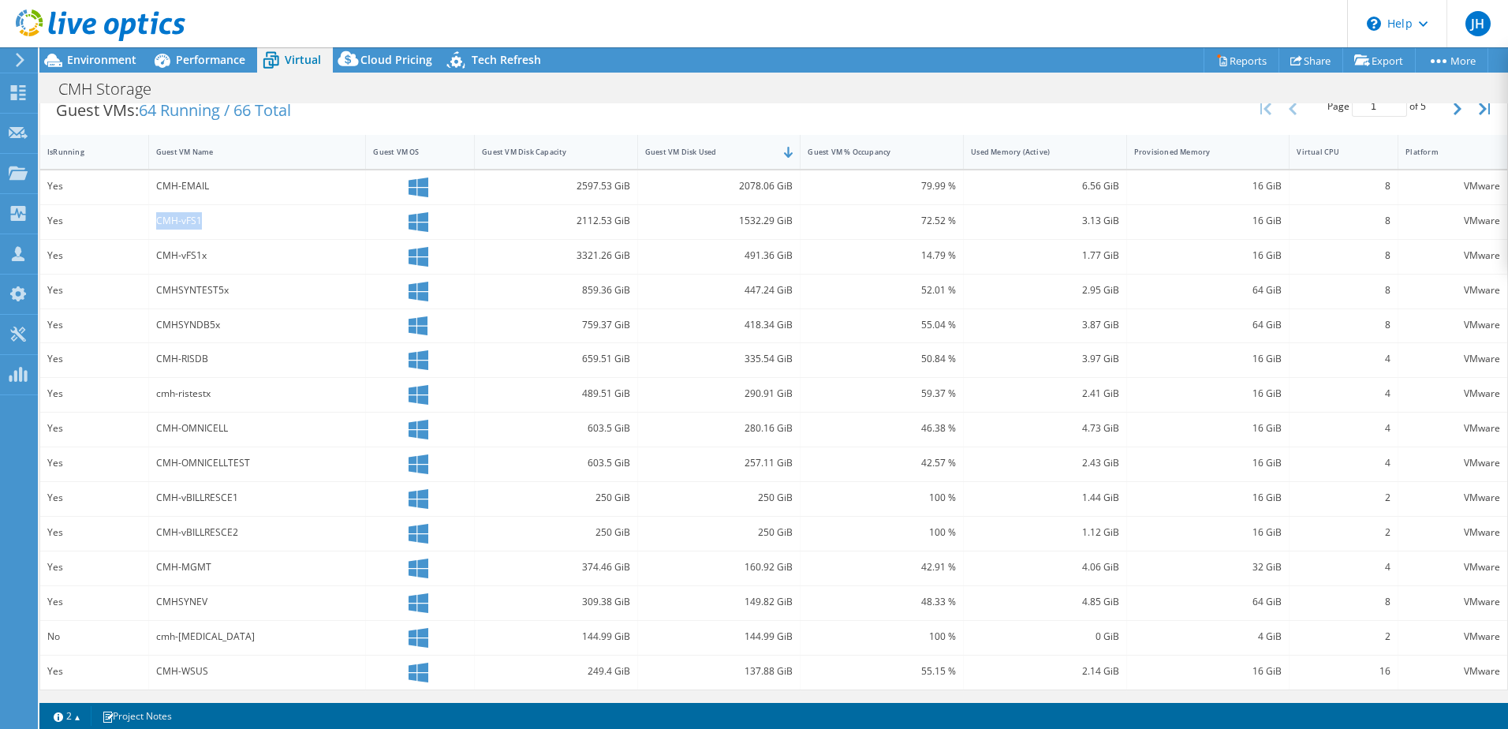
drag, startPoint x: 157, startPoint y: 220, endPoint x: 197, endPoint y: 222, distance: 40.2
click at [197, 222] on div "CMH-vFS1" at bounding box center [257, 220] width 203 height 17
click at [1453, 106] on icon "button" at bounding box center [1457, 109] width 8 height 13
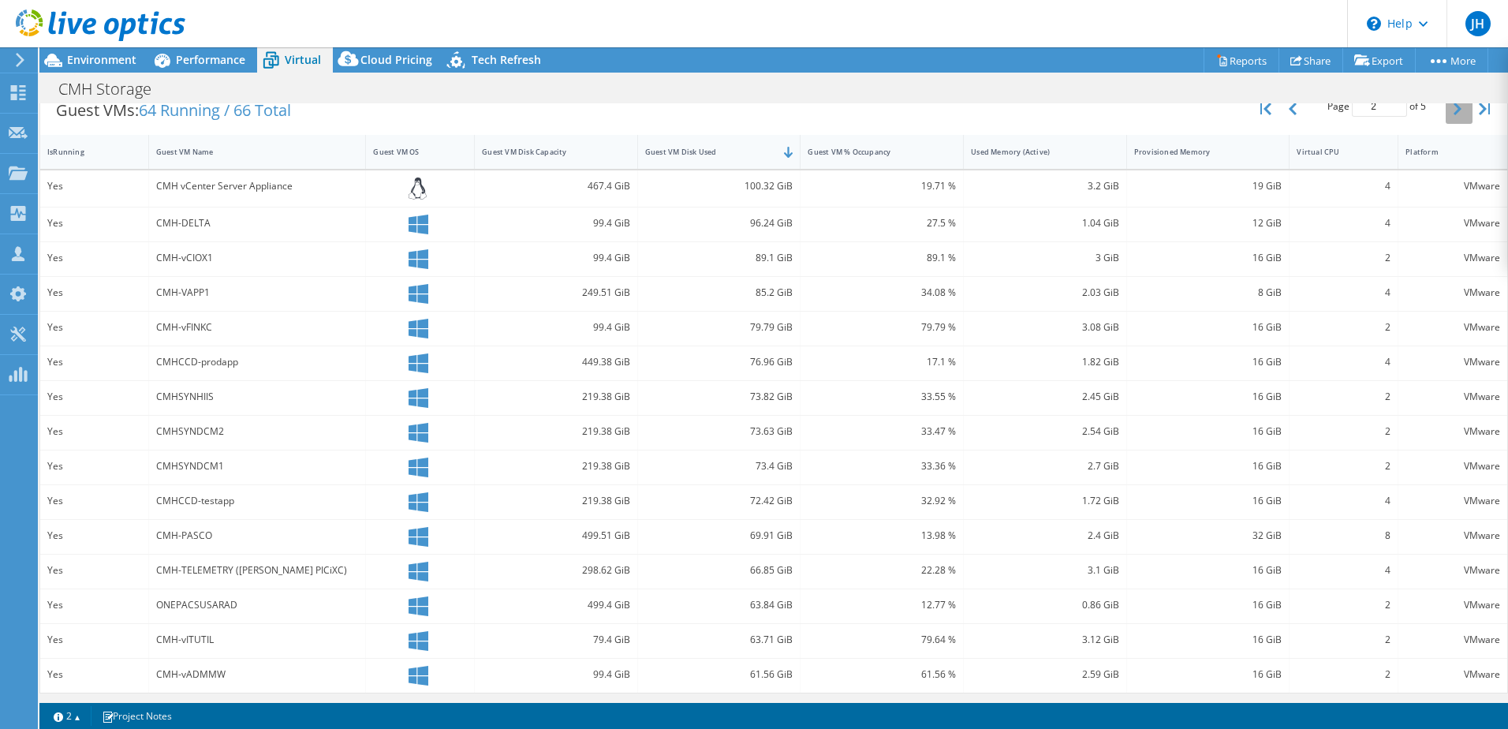
click at [1453, 114] on icon "button" at bounding box center [1457, 109] width 8 height 13
click at [1451, 106] on button "button" at bounding box center [1458, 109] width 27 height 30
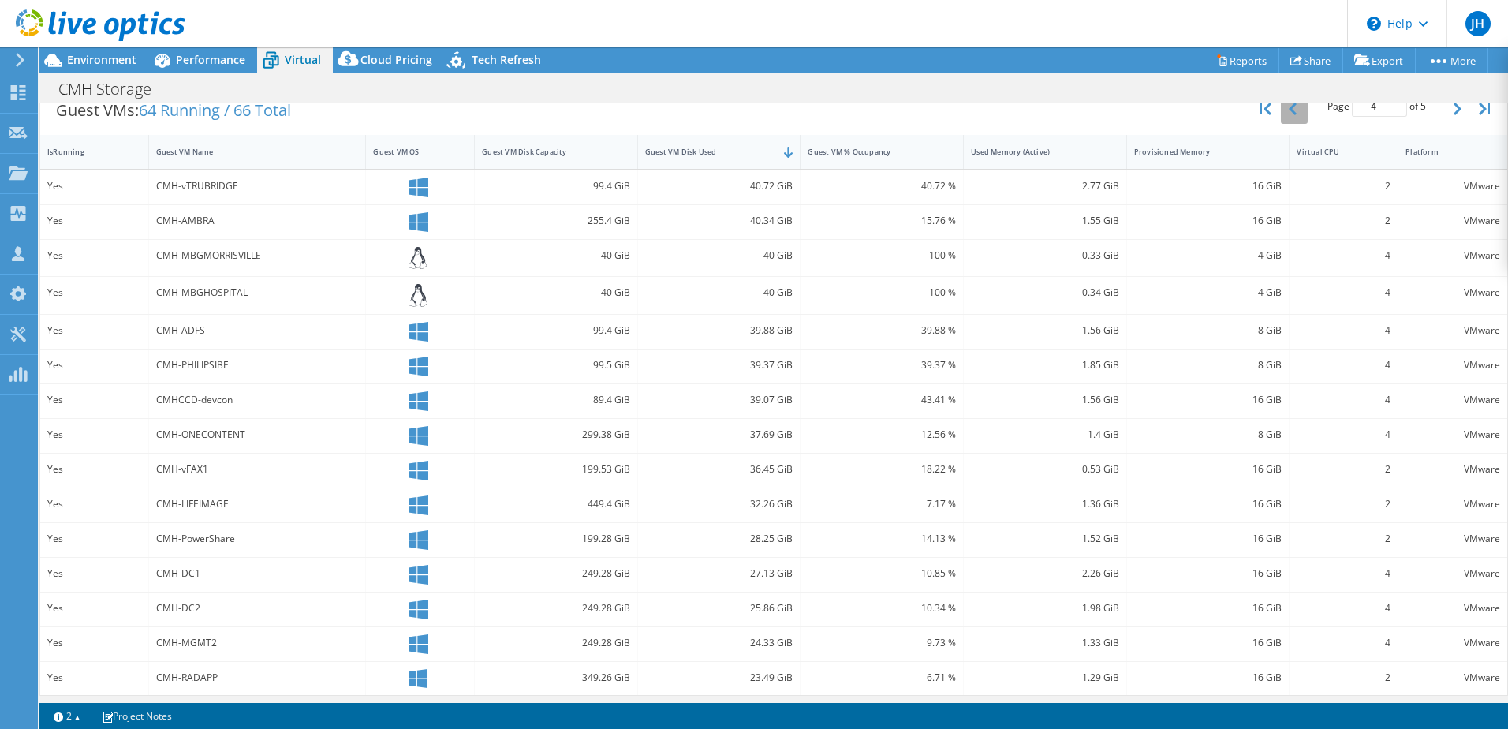
click at [1288, 114] on icon "button" at bounding box center [1292, 109] width 8 height 13
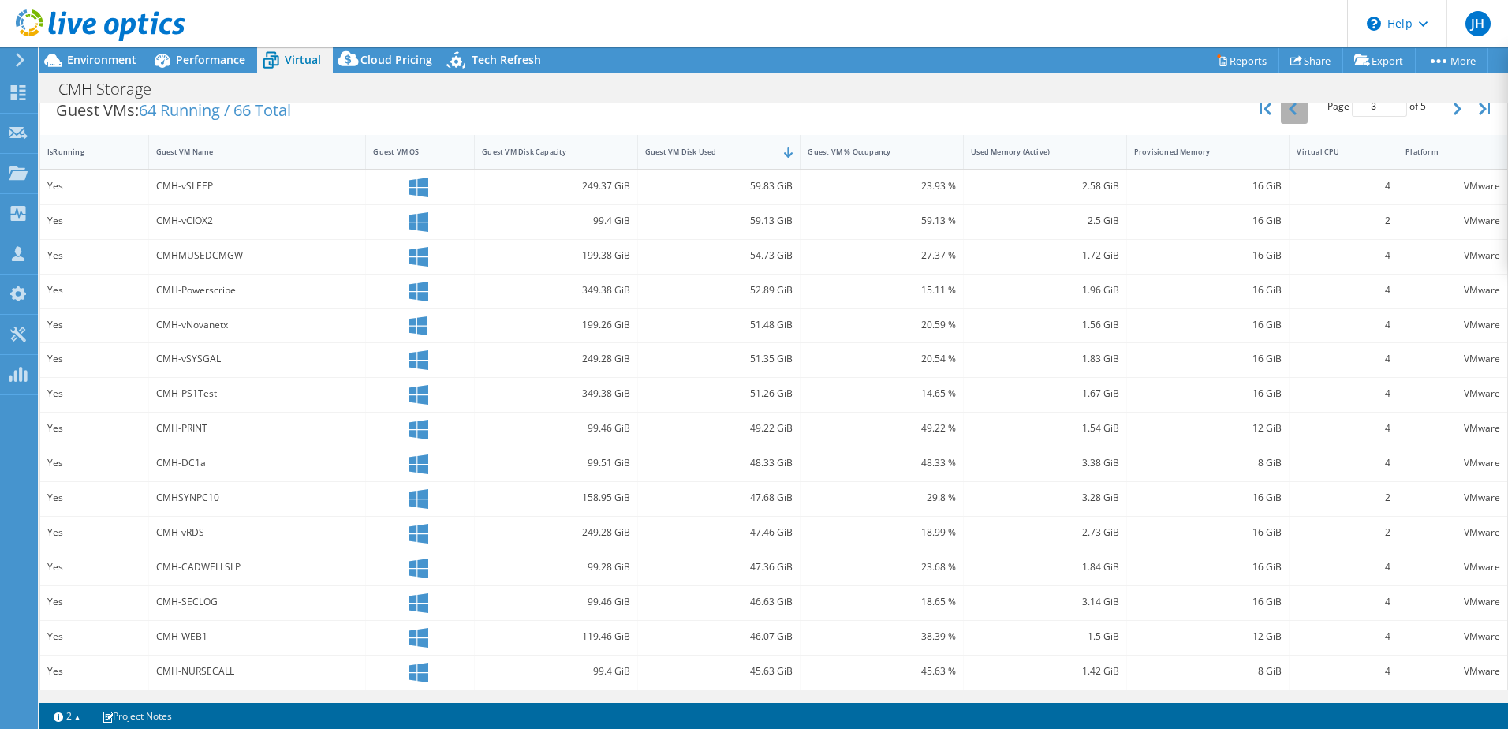
click at [1288, 114] on icon "button" at bounding box center [1292, 109] width 8 height 13
type input "1"
drag, startPoint x: 734, startPoint y: 220, endPoint x: 790, endPoint y: 219, distance: 56.0
click at [790, 219] on div "1532.29 GiB" at bounding box center [719, 222] width 163 height 34
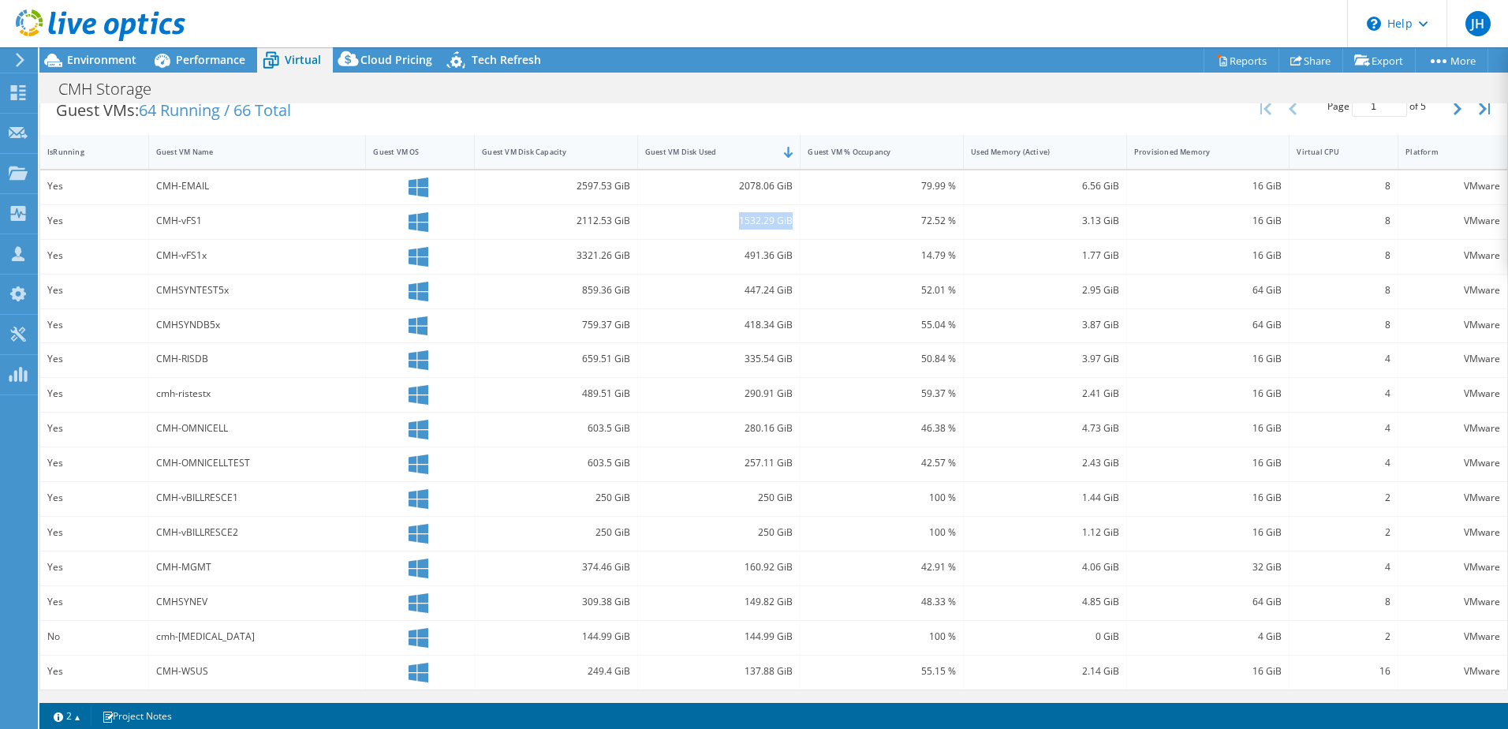
drag, startPoint x: 790, startPoint y: 220, endPoint x: 737, endPoint y: 226, distance: 53.1
click at [737, 226] on div "1532.29 GiB" at bounding box center [719, 220] width 148 height 17
drag, startPoint x: 734, startPoint y: 223, endPoint x: 798, endPoint y: 218, distance: 64.1
click at [798, 218] on div "Yes CMH-vFS1 2112.53 GiB 1532.29 GiB 72.52 % 3.13 GiB 16 GiB 8 VMware" at bounding box center [773, 222] width 1467 height 34
drag, startPoint x: 798, startPoint y: 218, endPoint x: 759, endPoint y: 228, distance: 39.8
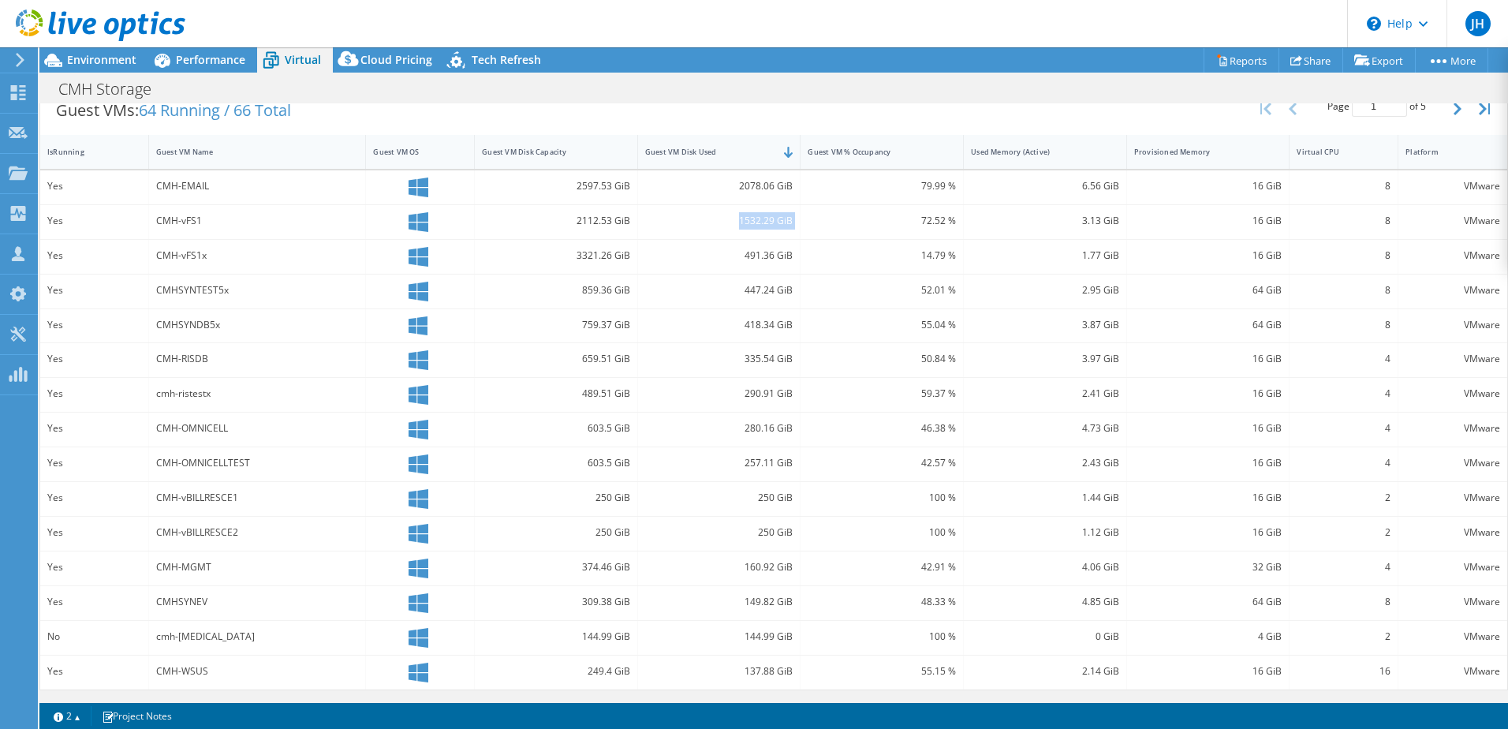
click at [759, 228] on div "1532.29 GiB" at bounding box center [719, 220] width 148 height 17
drag, startPoint x: 735, startPoint y: 218, endPoint x: 802, endPoint y: 217, distance: 67.0
click at [802, 217] on div "Yes CMH-vFS1 2112.53 GiB 1532.29 GiB 72.52 % 3.13 GiB 16 GiB 8 VMware" at bounding box center [773, 222] width 1467 height 34
drag, startPoint x: 802, startPoint y: 217, endPoint x: 793, endPoint y: 226, distance: 12.8
click at [793, 226] on div "1532.29 GiB" at bounding box center [719, 222] width 163 height 34
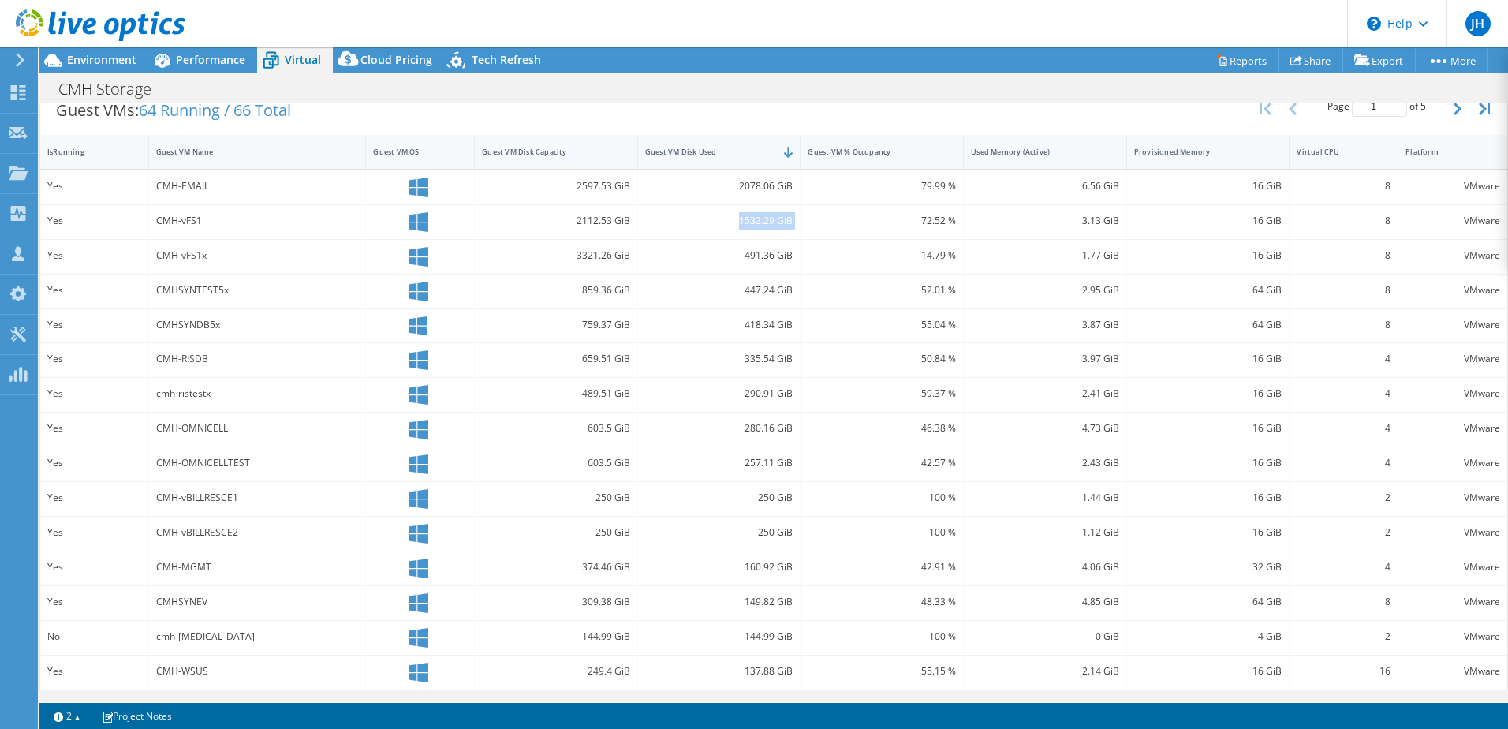
drag, startPoint x: 734, startPoint y: 219, endPoint x: 804, endPoint y: 219, distance: 69.4
click at [804, 219] on div "Yes CMH-vFS1 2112.53 GiB 1532.29 GiB 72.52 % 3.13 GiB 16 GiB 8 VMware" at bounding box center [773, 222] width 1467 height 34
click at [89, 61] on span "Environment" at bounding box center [101, 59] width 69 height 15
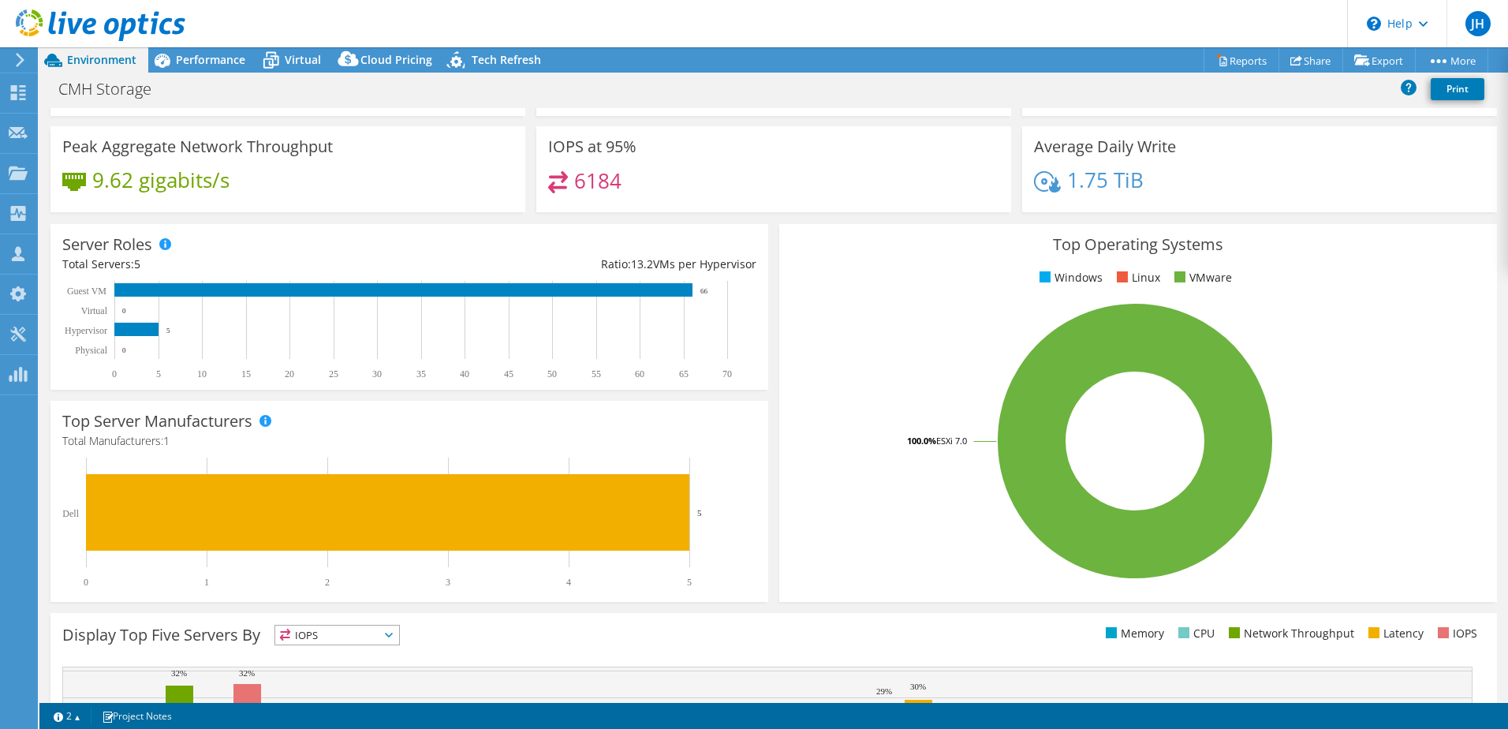
scroll to position [0, 0]
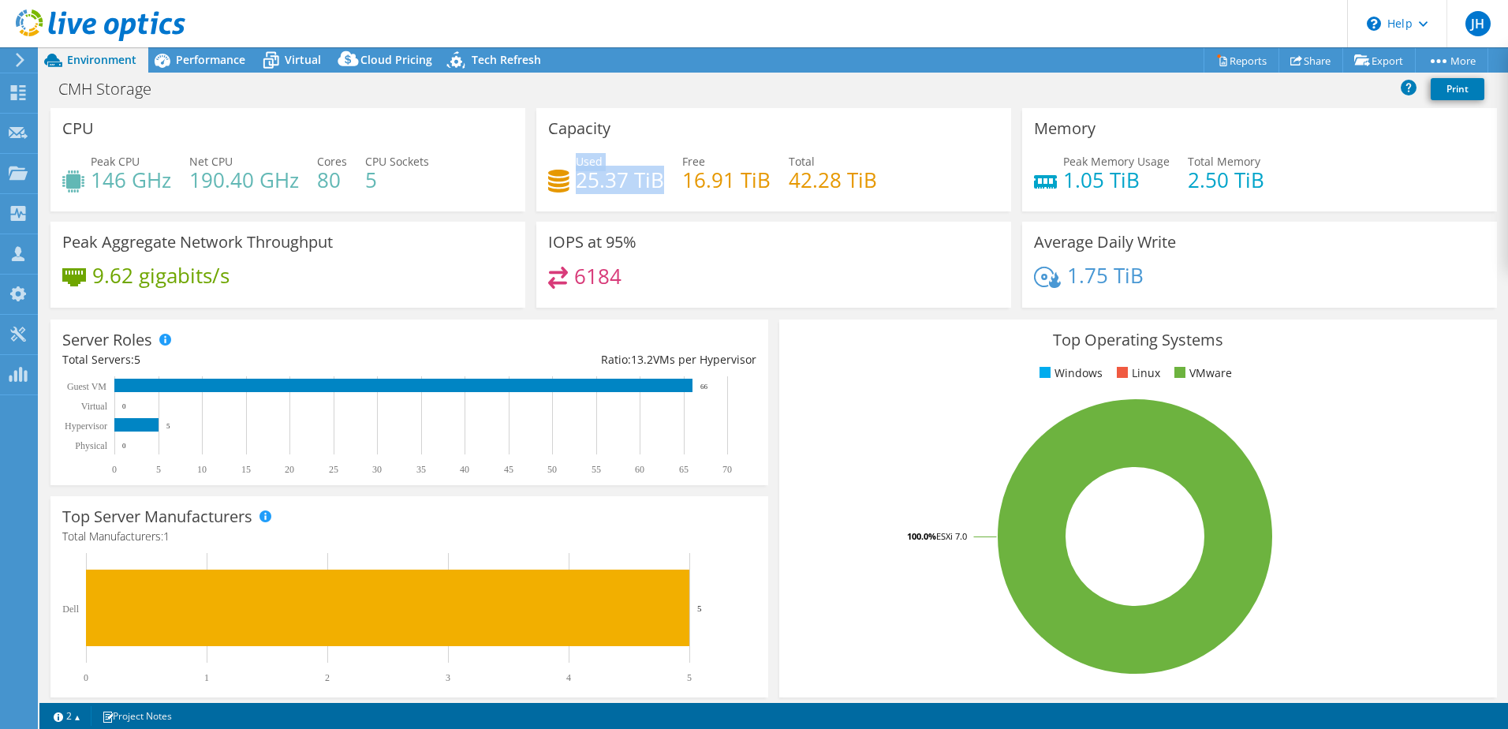
drag, startPoint x: 657, startPoint y: 175, endPoint x: 571, endPoint y: 174, distance: 86.0
click at [571, 174] on div "Used 25.37 TiB" at bounding box center [606, 170] width 116 height 35
drag, startPoint x: 574, startPoint y: 180, endPoint x: 663, endPoint y: 176, distance: 89.2
click at [663, 176] on div "Used 25.37 TiB Free 16.91 TiB Total 42.28 TiB" at bounding box center [773, 178] width 451 height 51
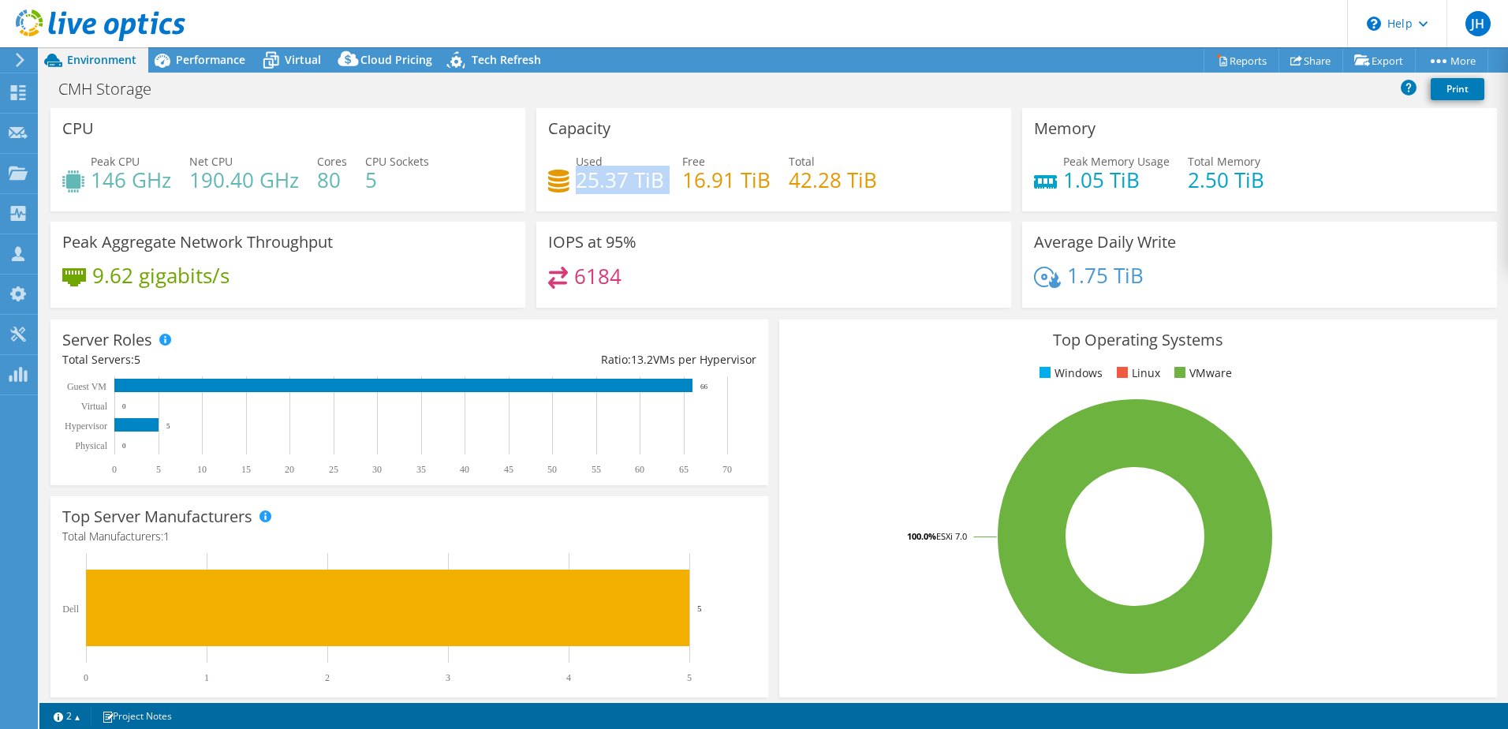
drag, startPoint x: 663, startPoint y: 176, endPoint x: 658, endPoint y: 188, distance: 13.5
click at [658, 188] on h4 "25.37 TiB" at bounding box center [620, 179] width 88 height 17
drag, startPoint x: 624, startPoint y: 179, endPoint x: 574, endPoint y: 182, distance: 49.8
click at [576, 182] on h4 "25.37 TiB" at bounding box center [620, 179] width 88 height 17
drag, startPoint x: 574, startPoint y: 182, endPoint x: 593, endPoint y: 204, distance: 29.1
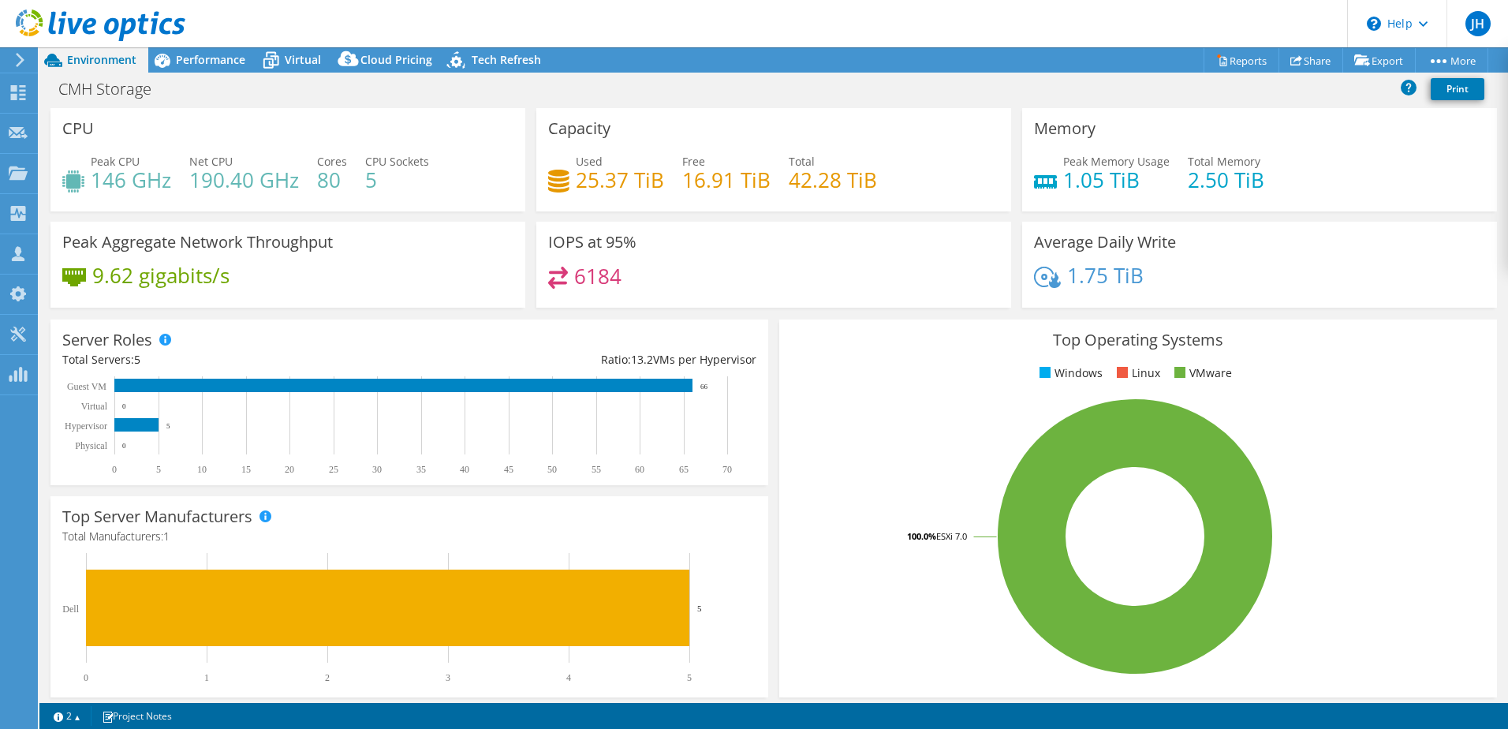
click at [593, 204] on div "Capacity Used 25.37 TiB Free 16.91 TiB Total 42.28 TiB" at bounding box center [773, 159] width 475 height 103
click at [187, 58] on span "Performance" at bounding box center [210, 59] width 69 height 15
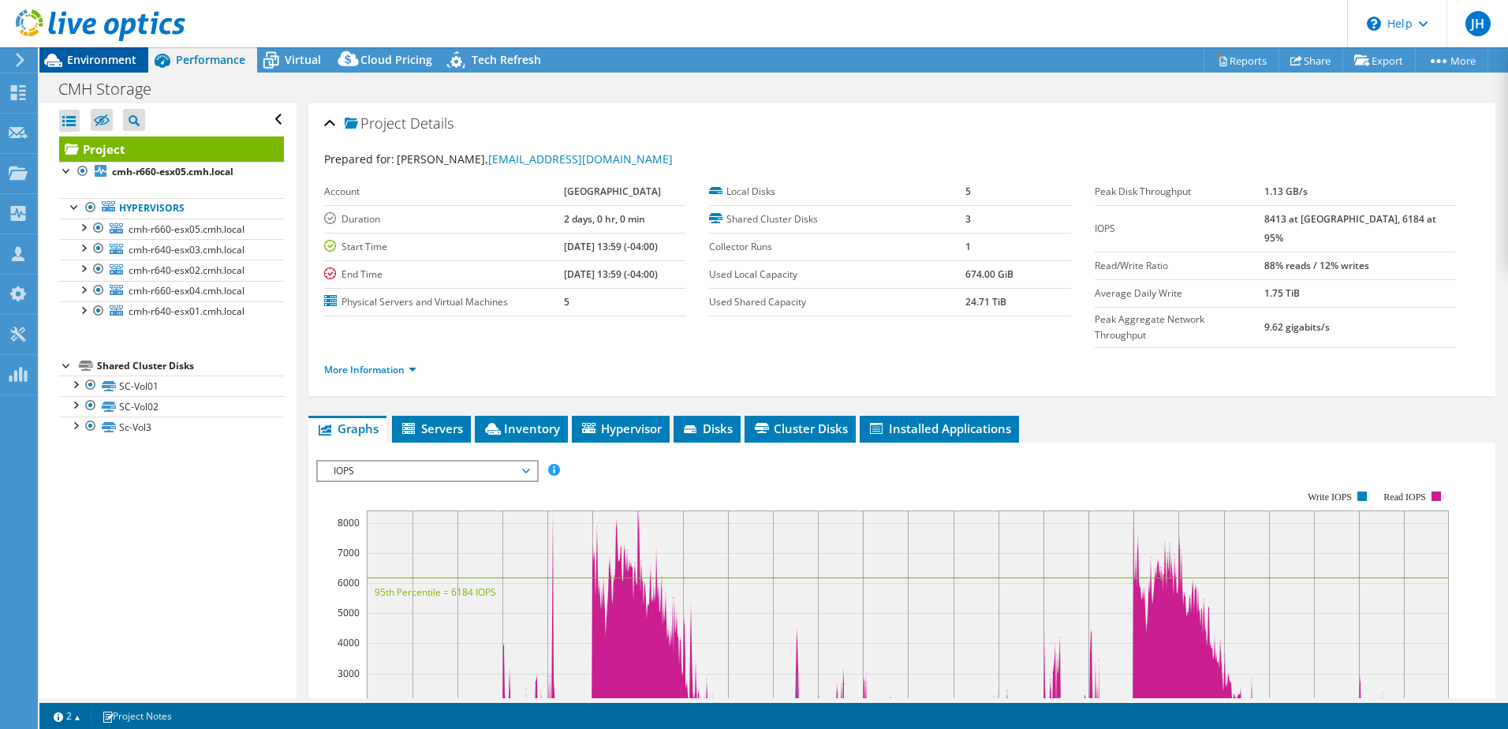
click at [117, 59] on span "Environment" at bounding box center [101, 59] width 69 height 15
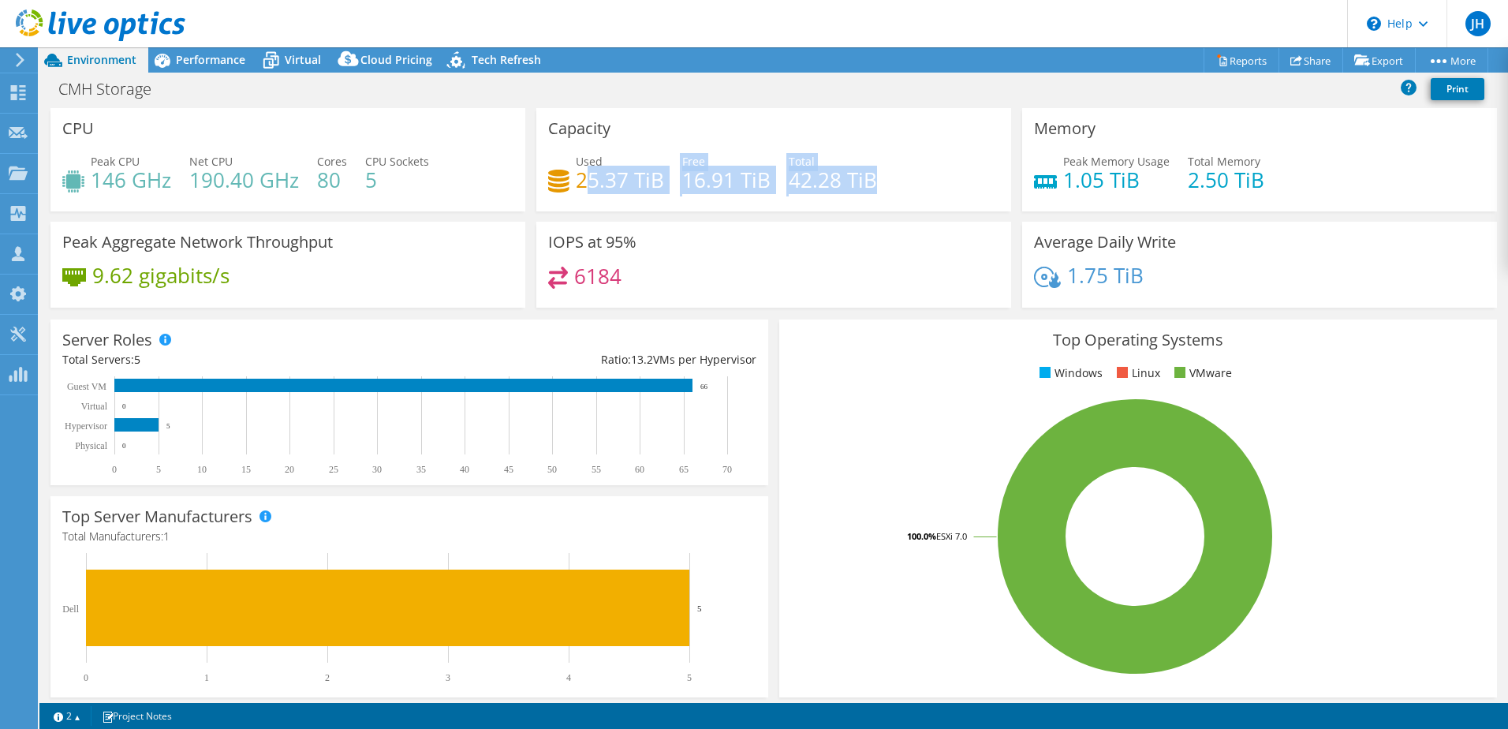
drag, startPoint x: 578, startPoint y: 180, endPoint x: 915, endPoint y: 173, distance: 337.6
click at [915, 173] on div "Used 25.37 TiB Free 16.91 TiB Total 42.28 TiB" at bounding box center [773, 178] width 451 height 51
